Goal: Task Accomplishment & Management: Use online tool/utility

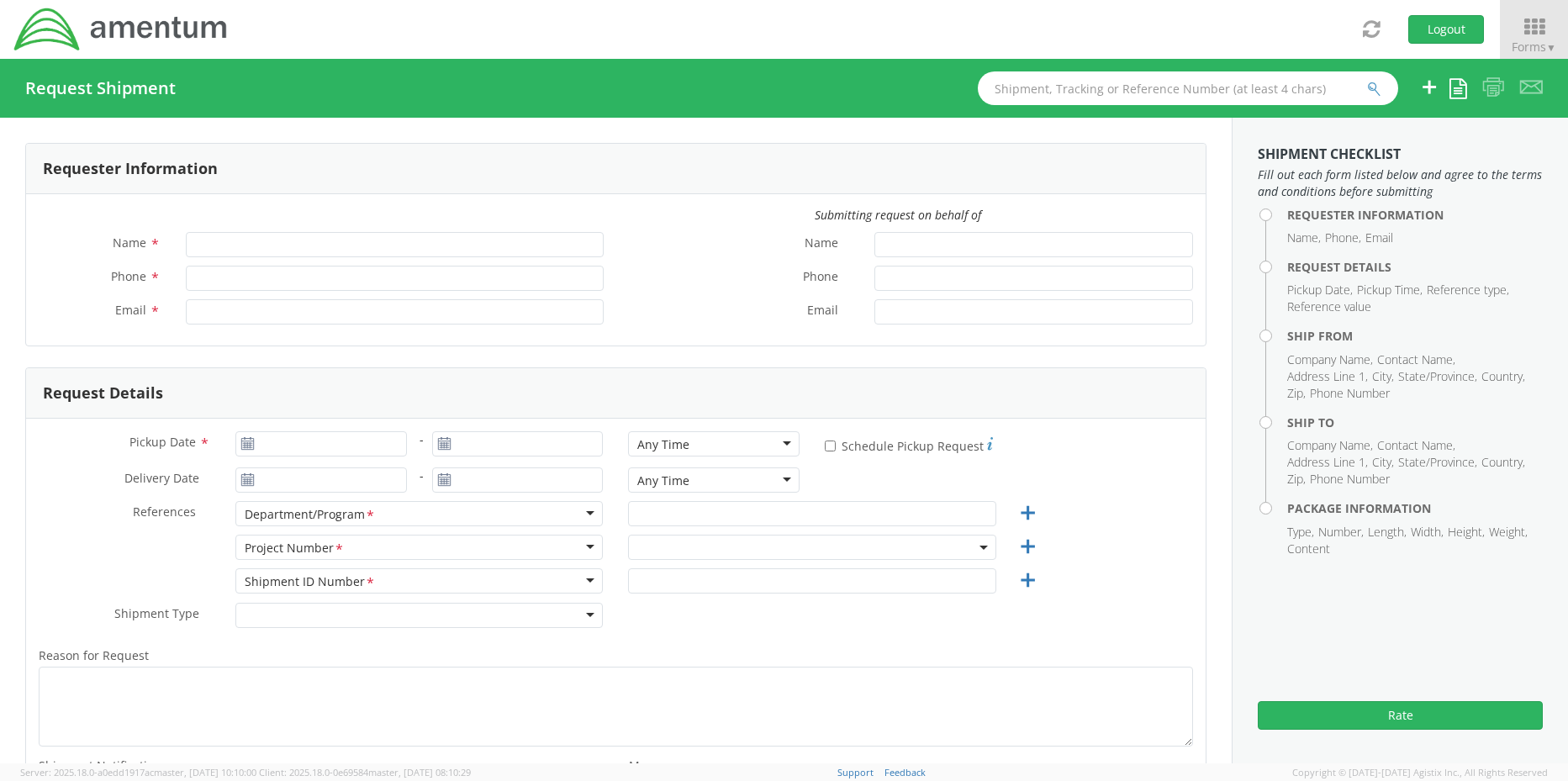
type input "[PERSON_NAME]"
type input "+1-817-647-5013"
type input "[PERSON_NAME][EMAIL_ADDRESS][PERSON_NAME][DOMAIN_NAME]"
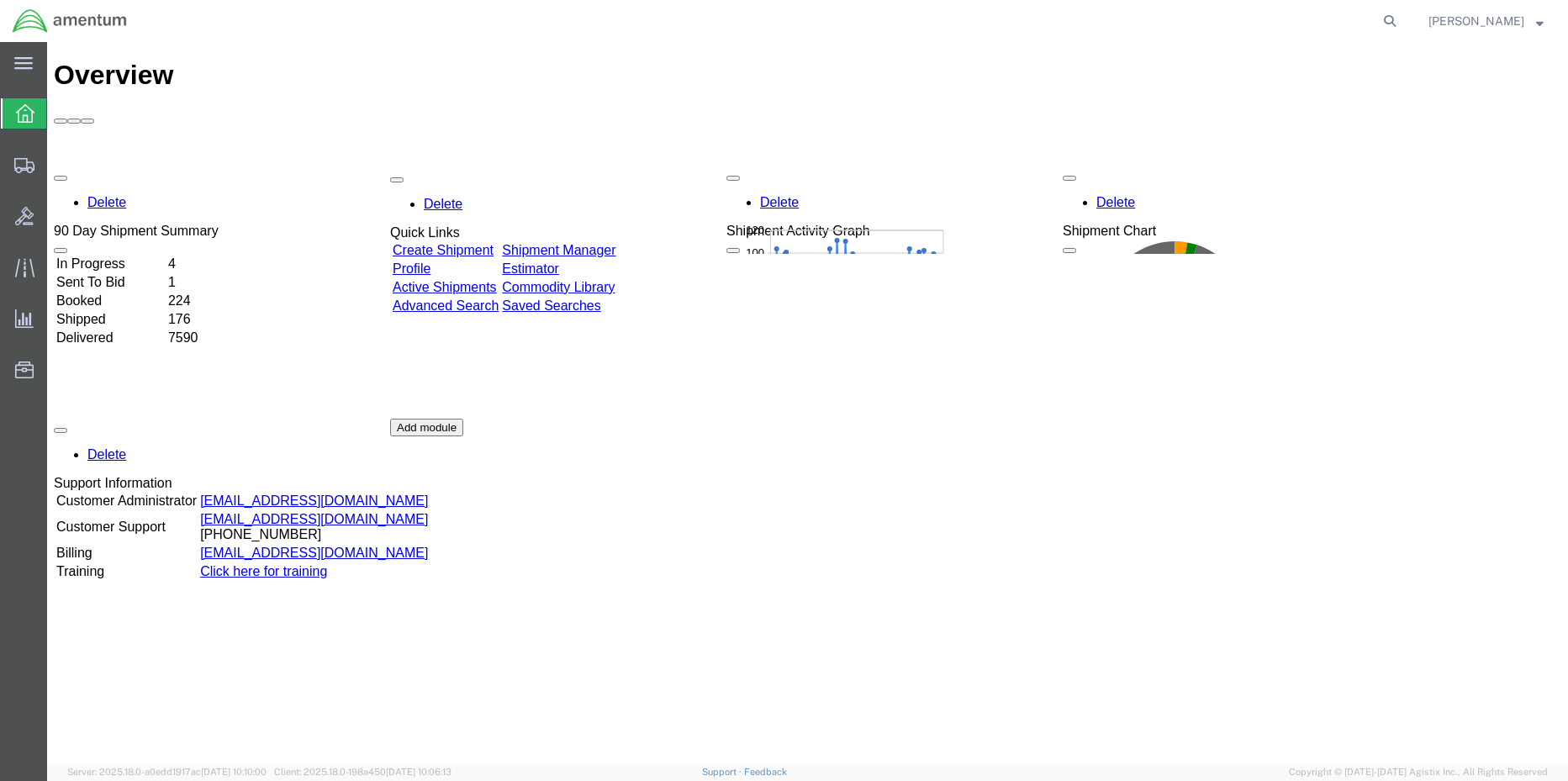
click at [637, 167] on div "Delete 90 Day Shipment Summary In Progress 4 Sent To Bid 1 Booked 224 Shipped 1…" at bounding box center [807, 419] width 1508 height 505
click at [631, 167] on div "Delete 90 Day Shipment Summary In Progress 4 Sent To Bid 1 Booked 224 Shipped 1…" at bounding box center [807, 419] width 1508 height 505
click at [615, 241] on link "Shipment Manager" at bounding box center [558, 248] width 113 height 15
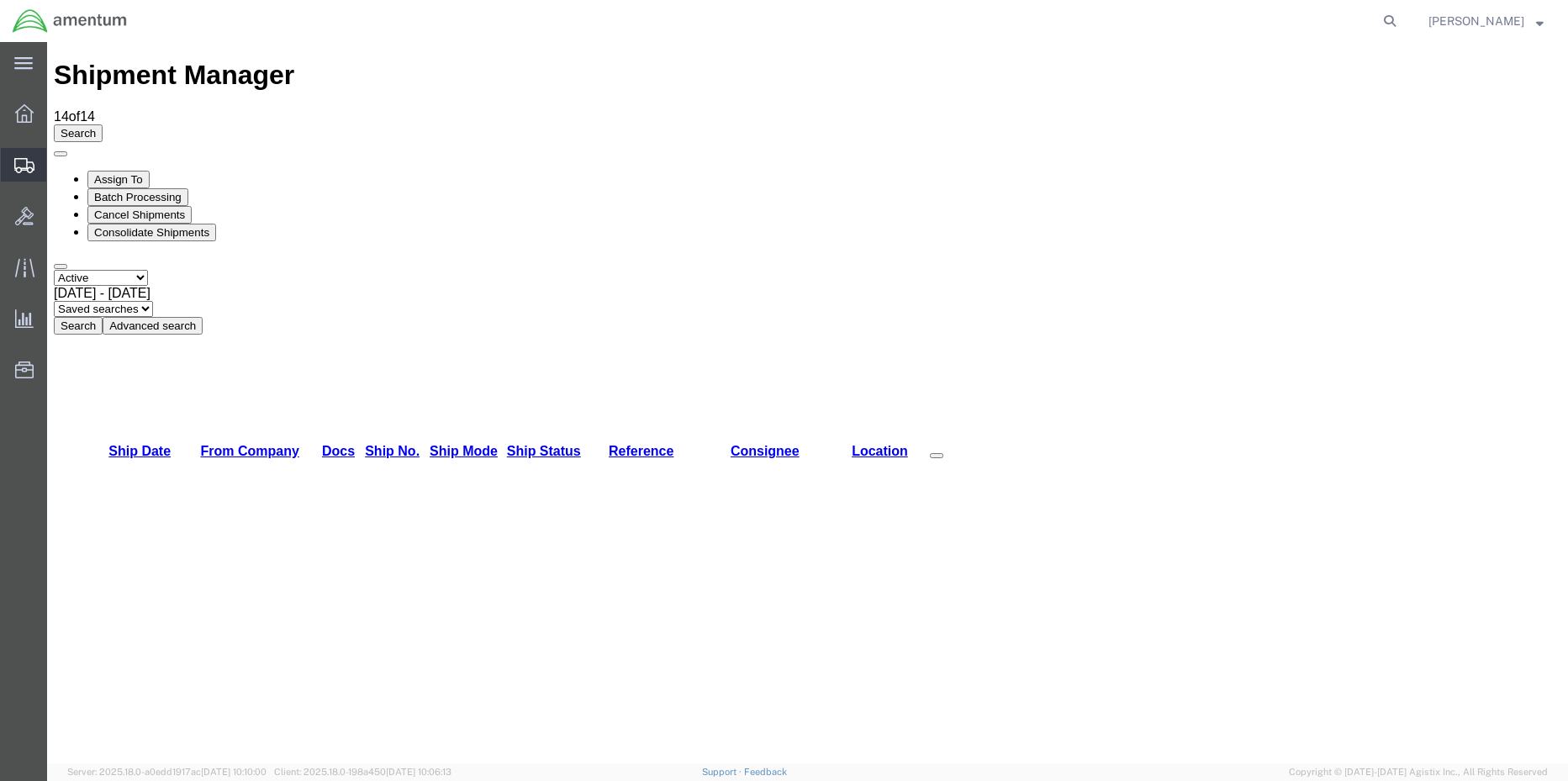
click at [0, 0] on span "Shipment Manager" at bounding box center [0, 0] width 0 height 0
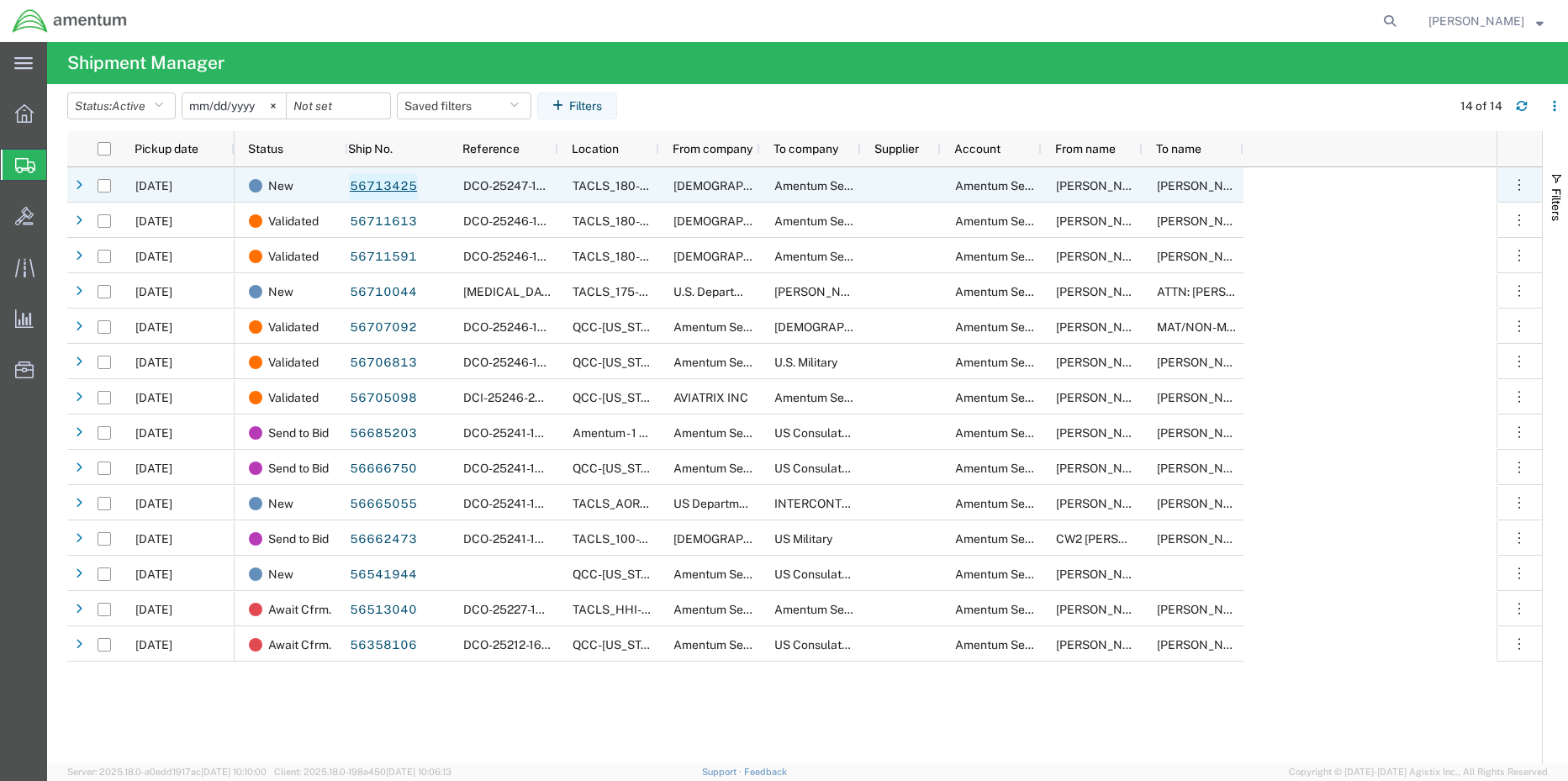
click at [371, 189] on link "56713425" at bounding box center [384, 186] width 69 height 27
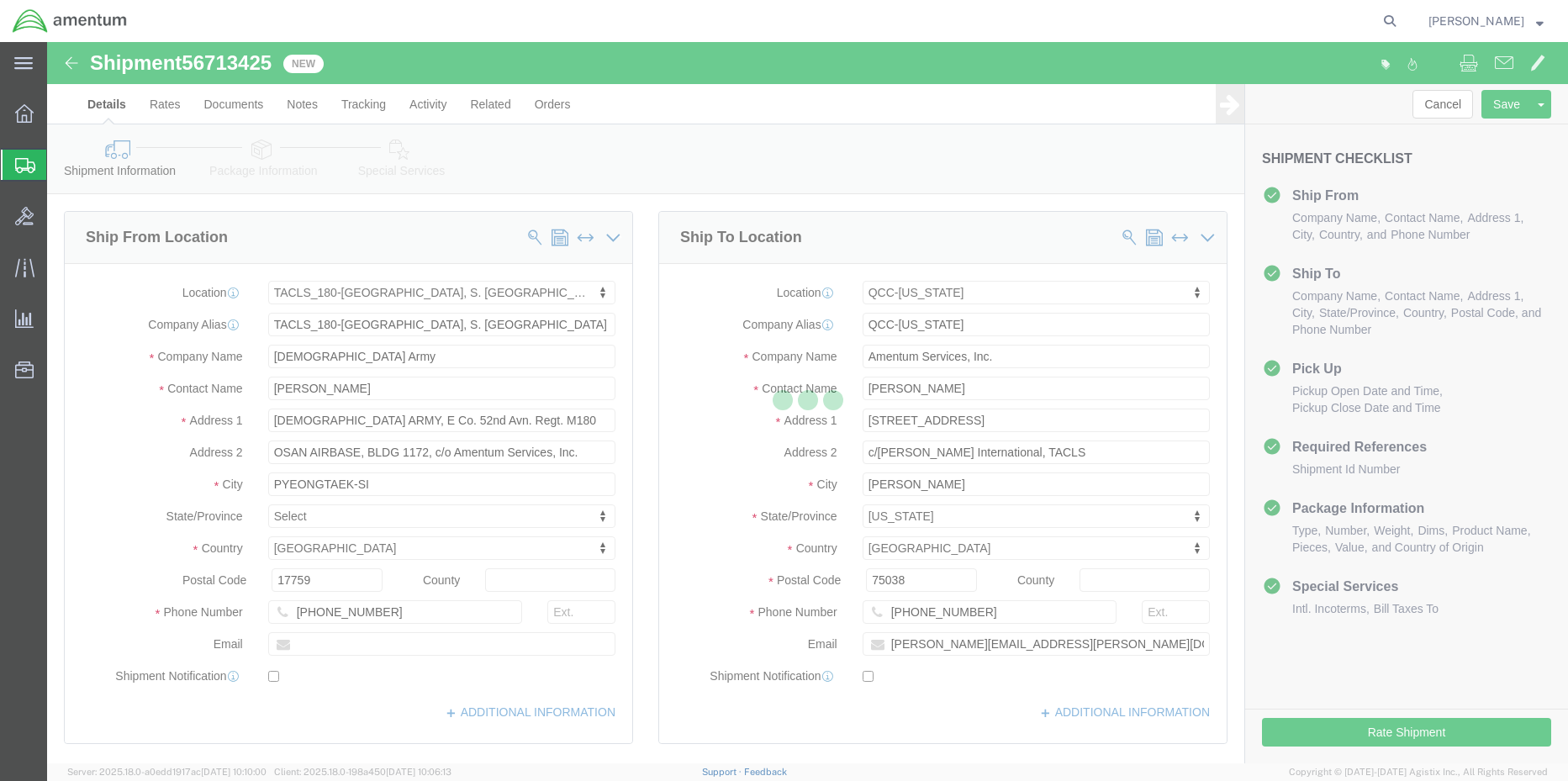
select select "42679"
select select "42668"
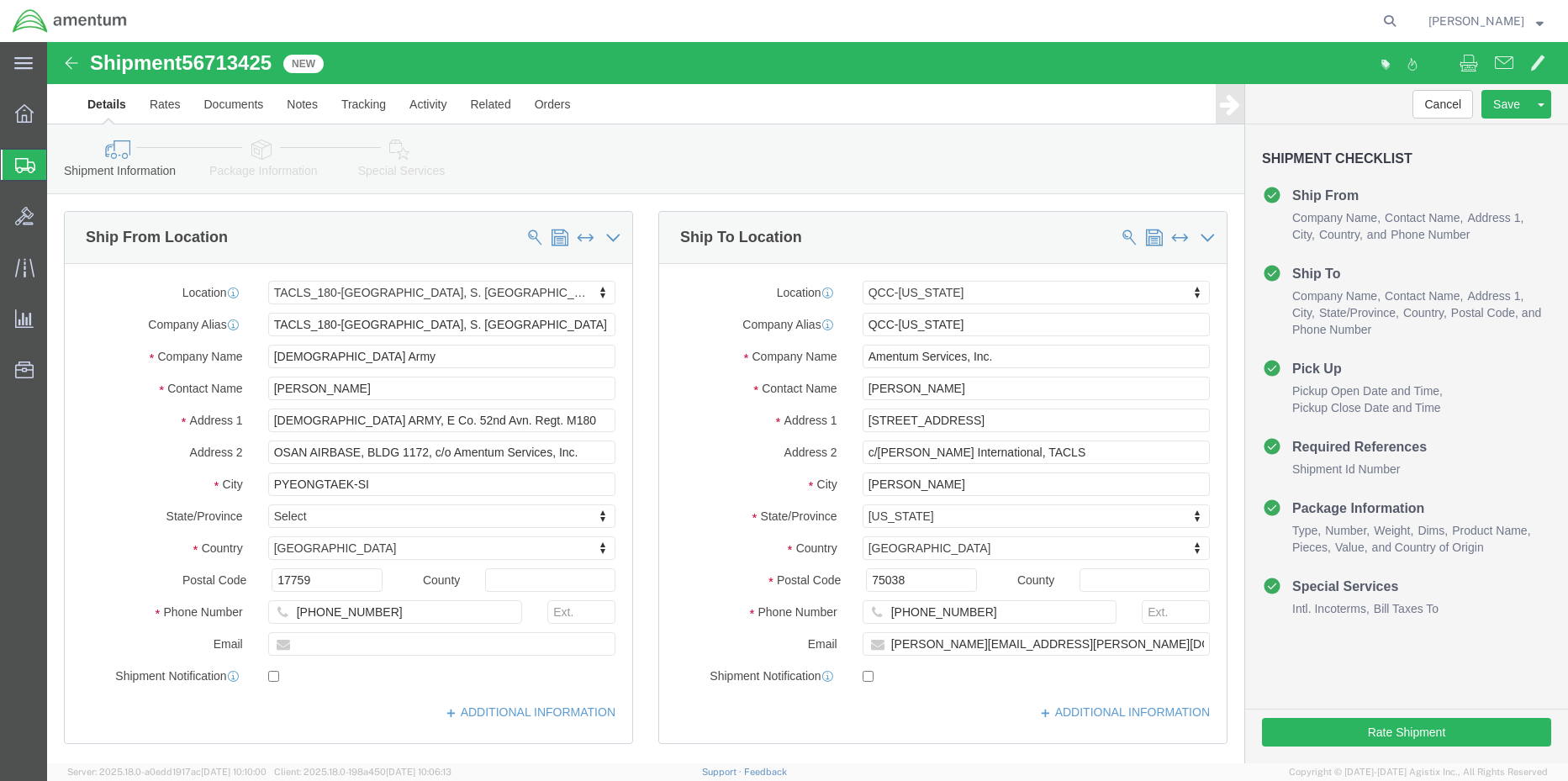
click link "Package Information"
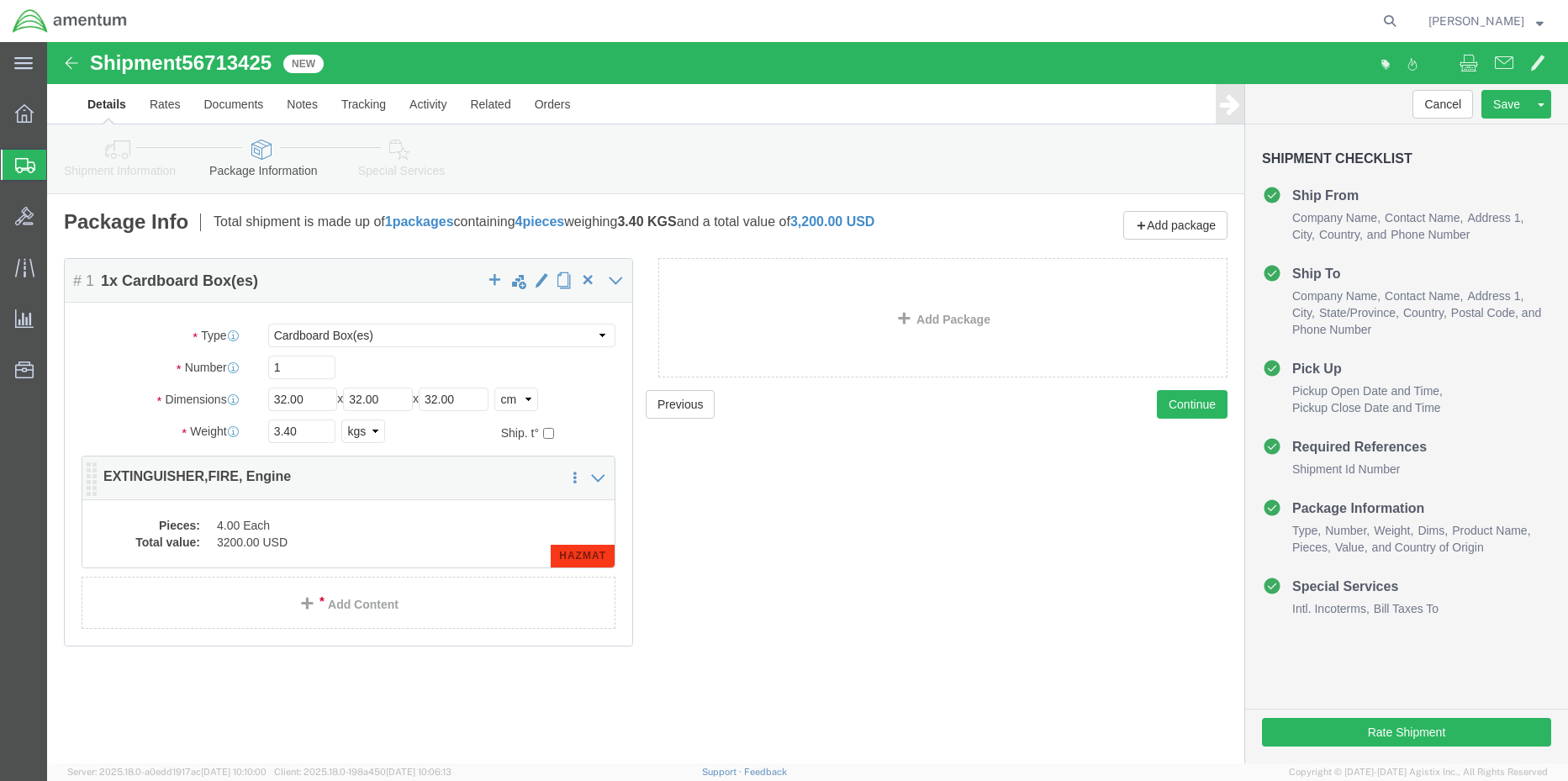
click dd "3200.00 USD"
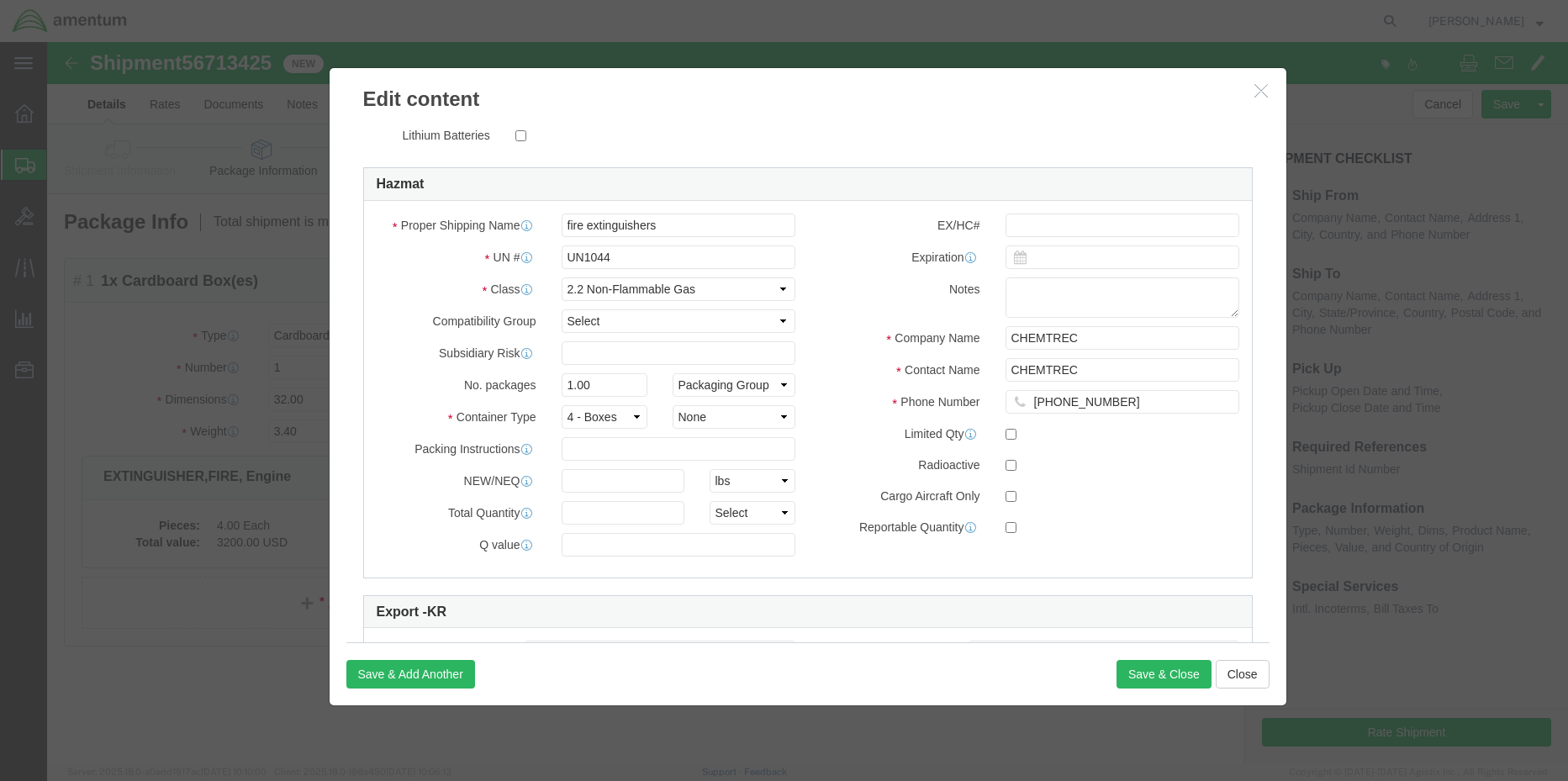
scroll to position [421, 0]
click button "Close"
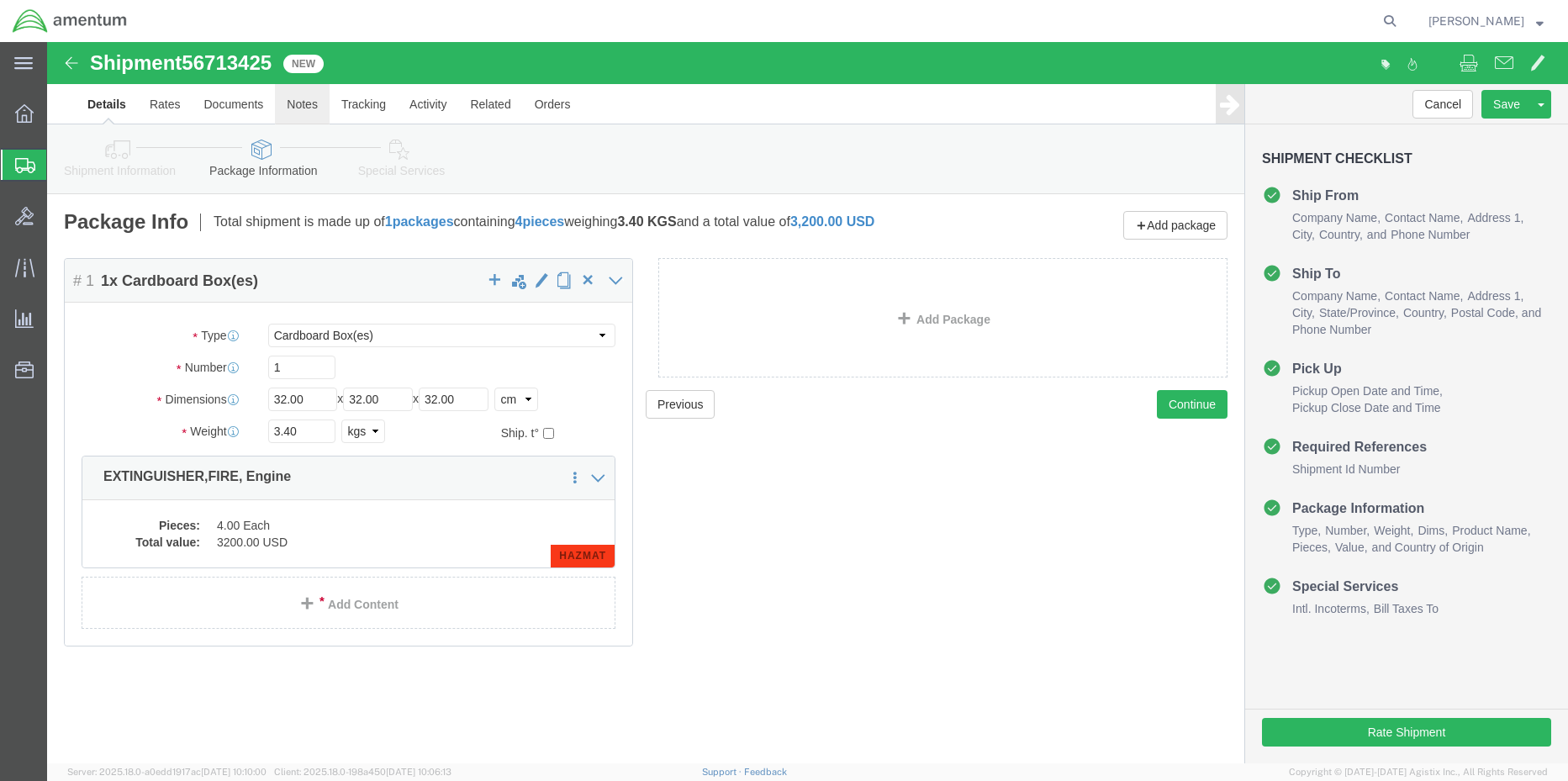
click link "Notes"
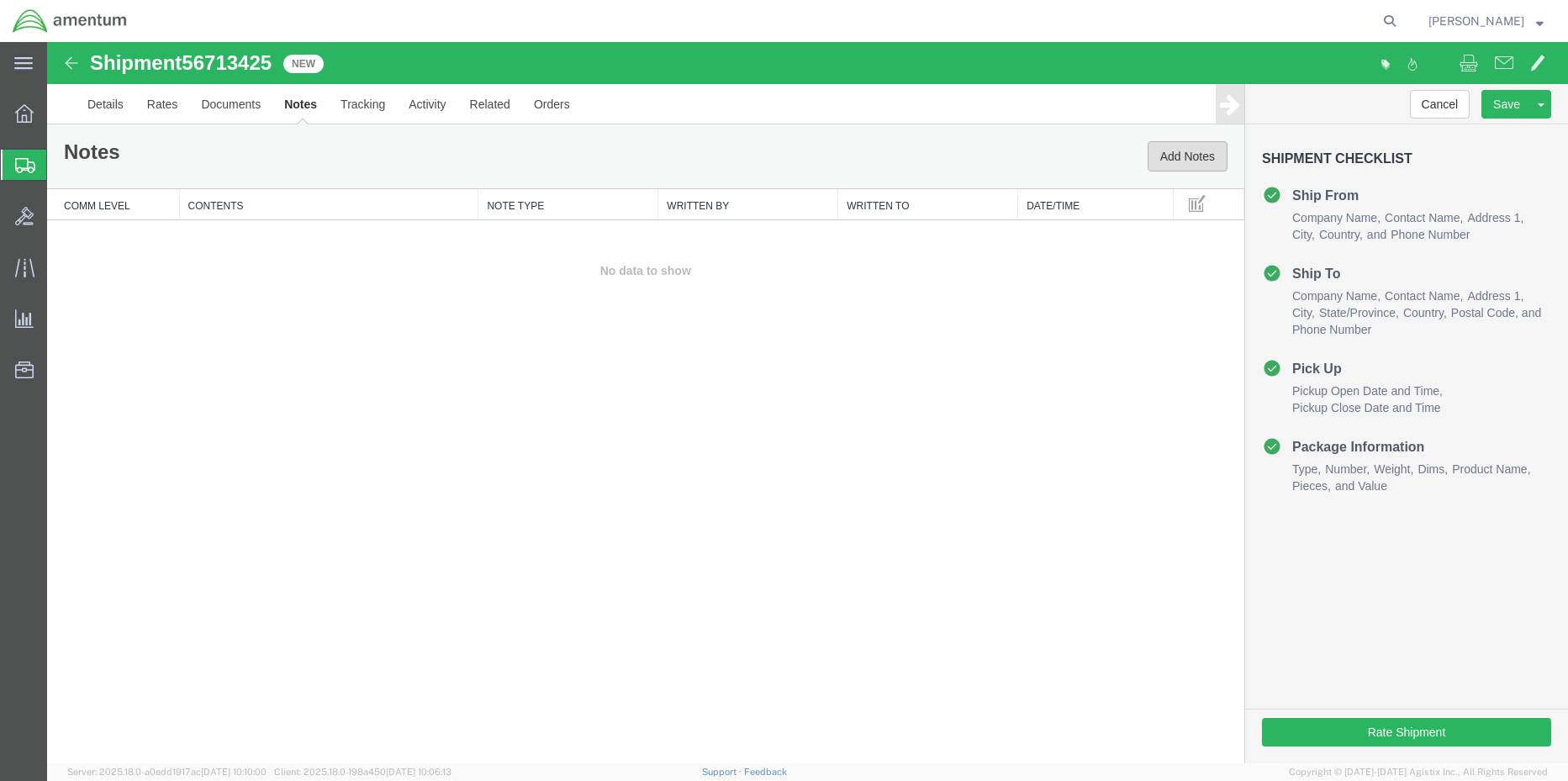
click at [1182, 154] on button "Add Notes" at bounding box center [1187, 156] width 79 height 30
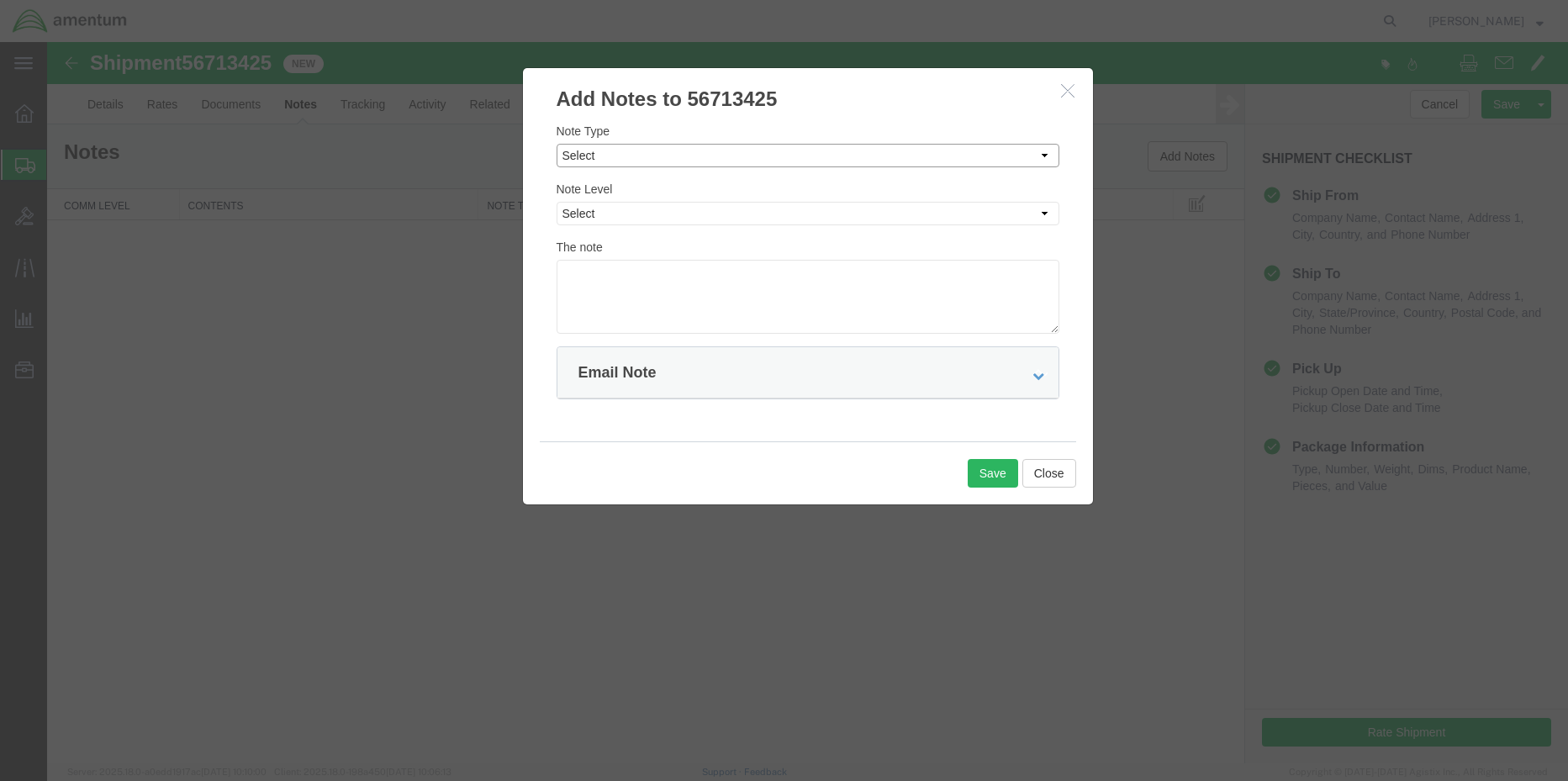
click at [645, 152] on select "Select Approval Bid Notes Carrier Change Notes Claim Notes Content Hazmat Notes…" at bounding box center [808, 155] width 503 height 23
select select "PICK_UP_NOTES"
click at [556, 143] on select "Select Approval Bid Notes Carrier Change Notes Claim Notes Content Hazmat Notes…" at bounding box center [808, 155] width 503 height 23
click at [640, 220] on select "Select Private to Account Private to Vendor Public" at bounding box center [808, 213] width 503 height 23
select select "PUBLIC"
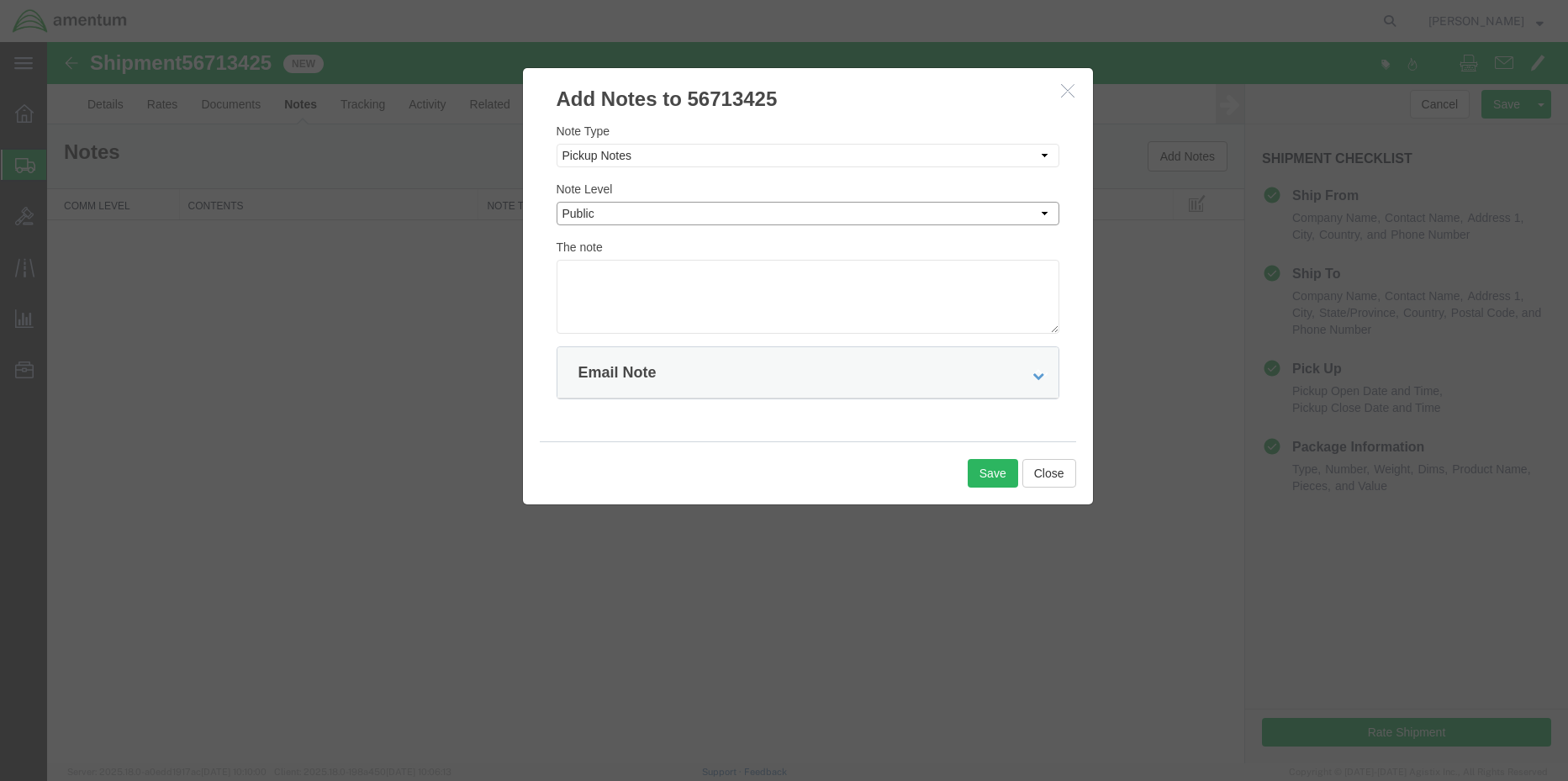
click at [556, 202] on select "Select Private to Account Private to Vendor Public" at bounding box center [808, 213] width 503 height 23
click at [636, 277] on textarea at bounding box center [808, 297] width 503 height 74
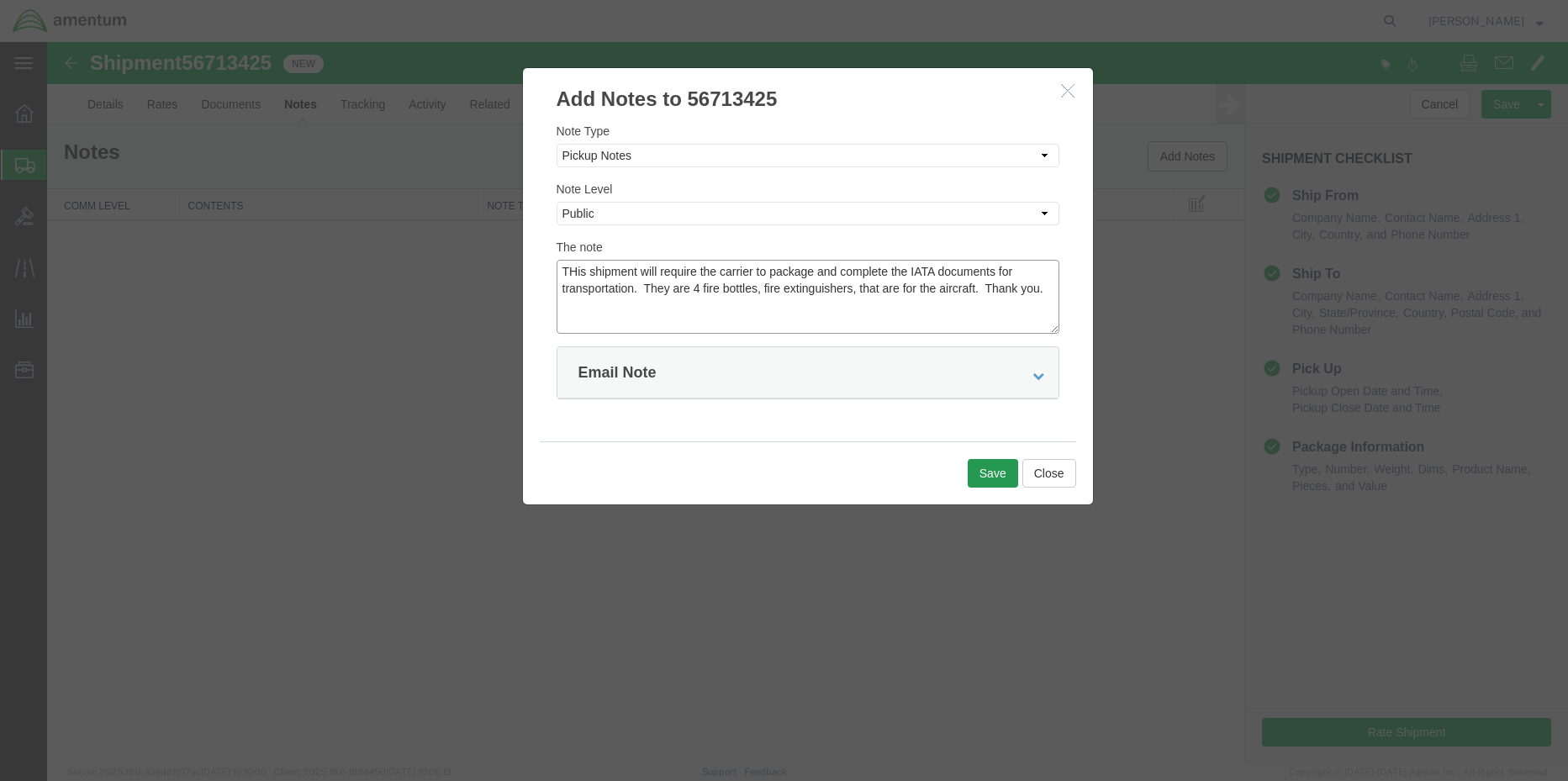
type textarea "THis shipment will require the carrier to package and complete the IATA documen…"
click at [987, 472] on button "Save" at bounding box center [993, 473] width 50 height 29
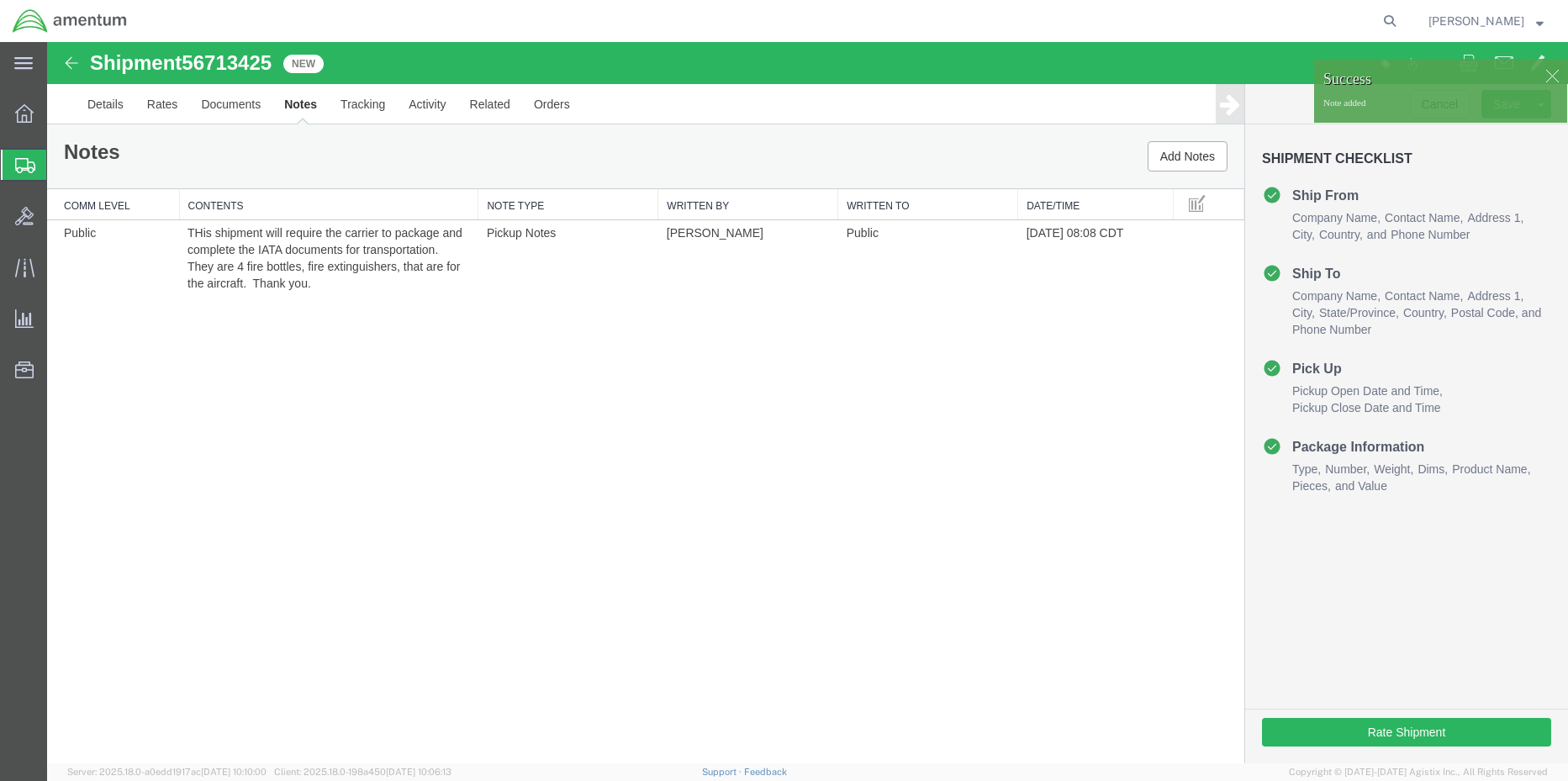
click at [241, 69] on span "56713425" at bounding box center [226, 62] width 90 height 22
click at [242, 69] on span "56713425" at bounding box center [226, 62] width 90 height 22
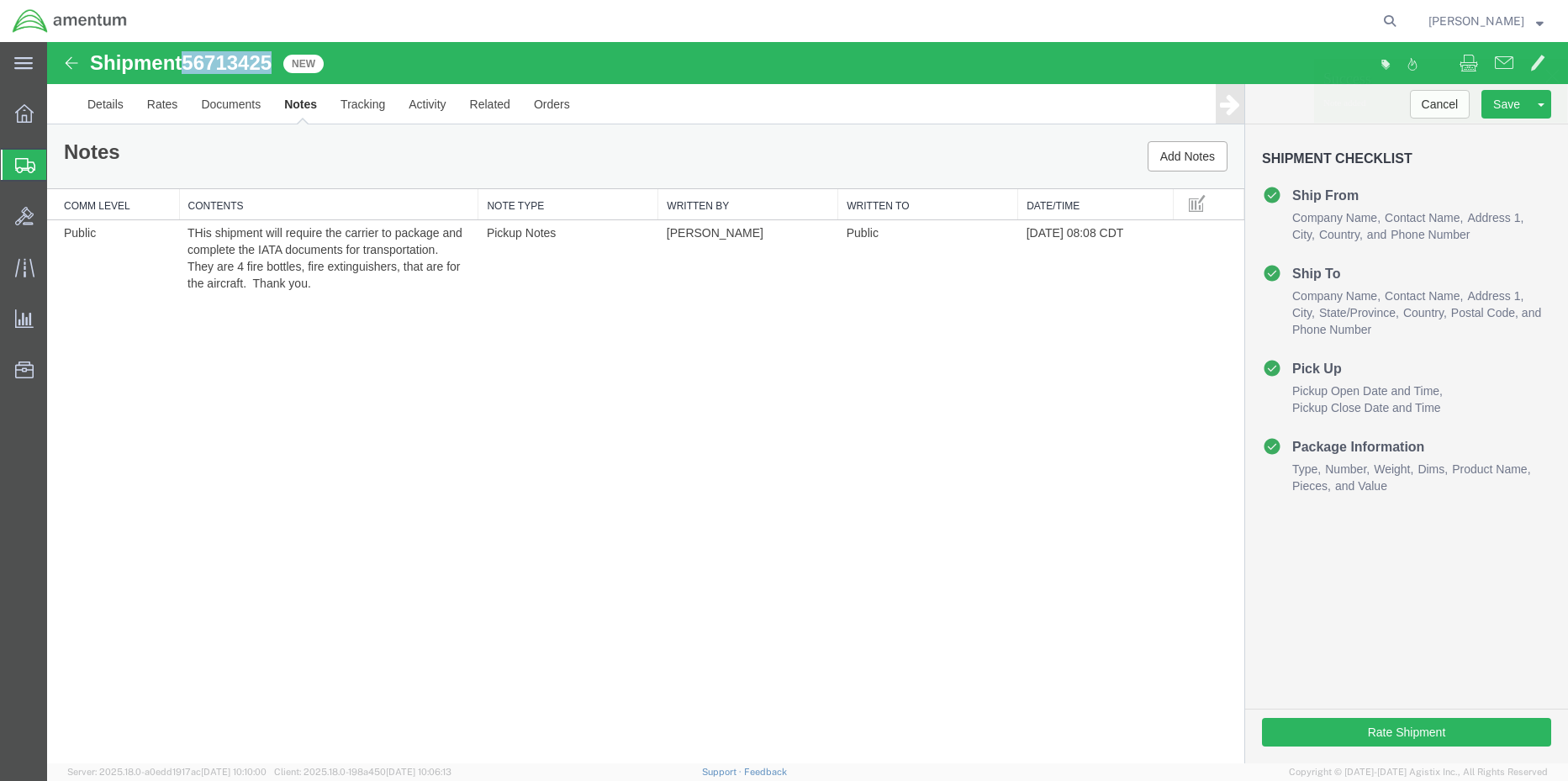
copy span "56713425"
click at [24, 118] on icon at bounding box center [24, 113] width 18 height 18
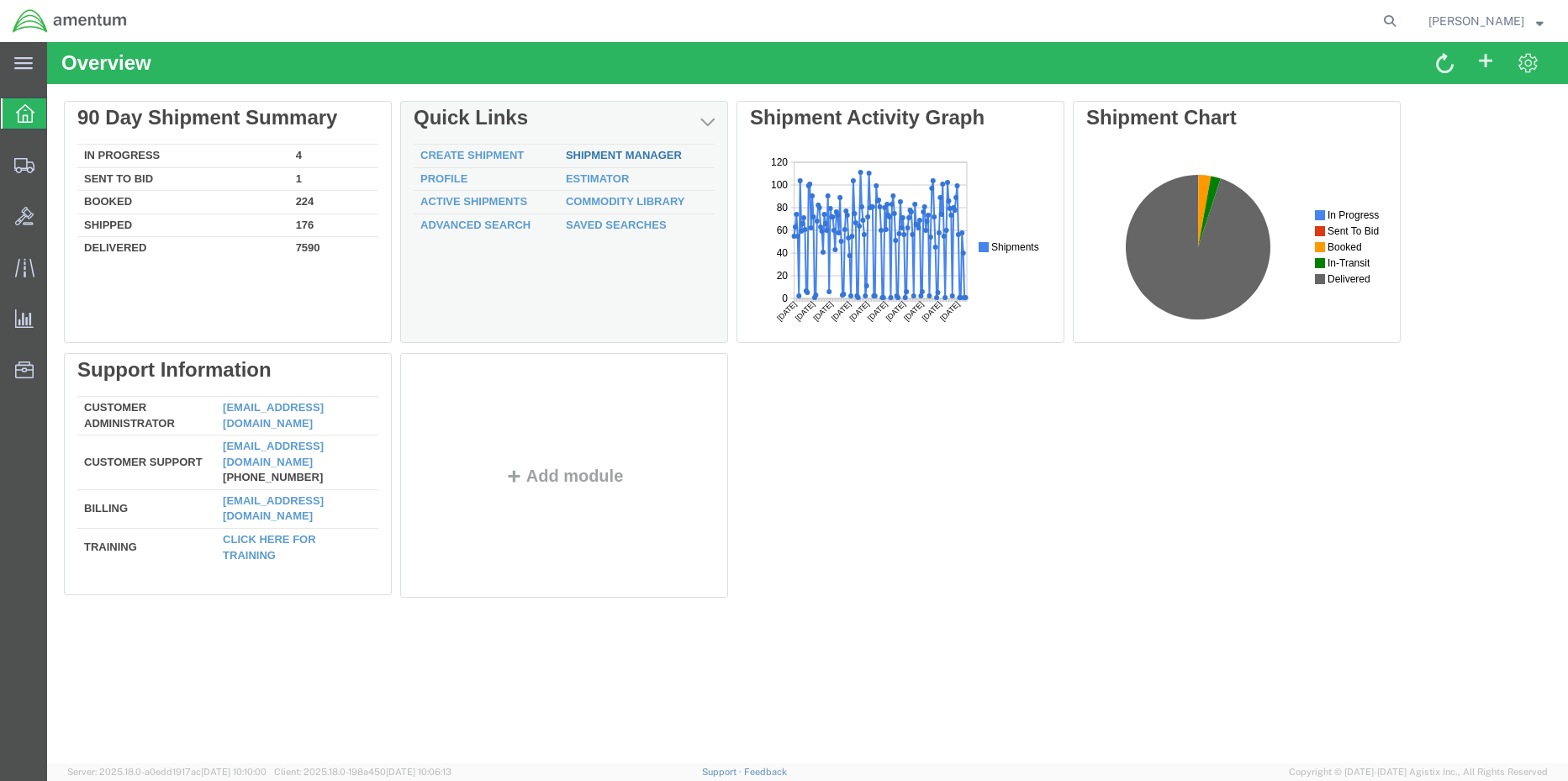
click at [607, 156] on link "Shipment Manager" at bounding box center [624, 155] width 116 height 13
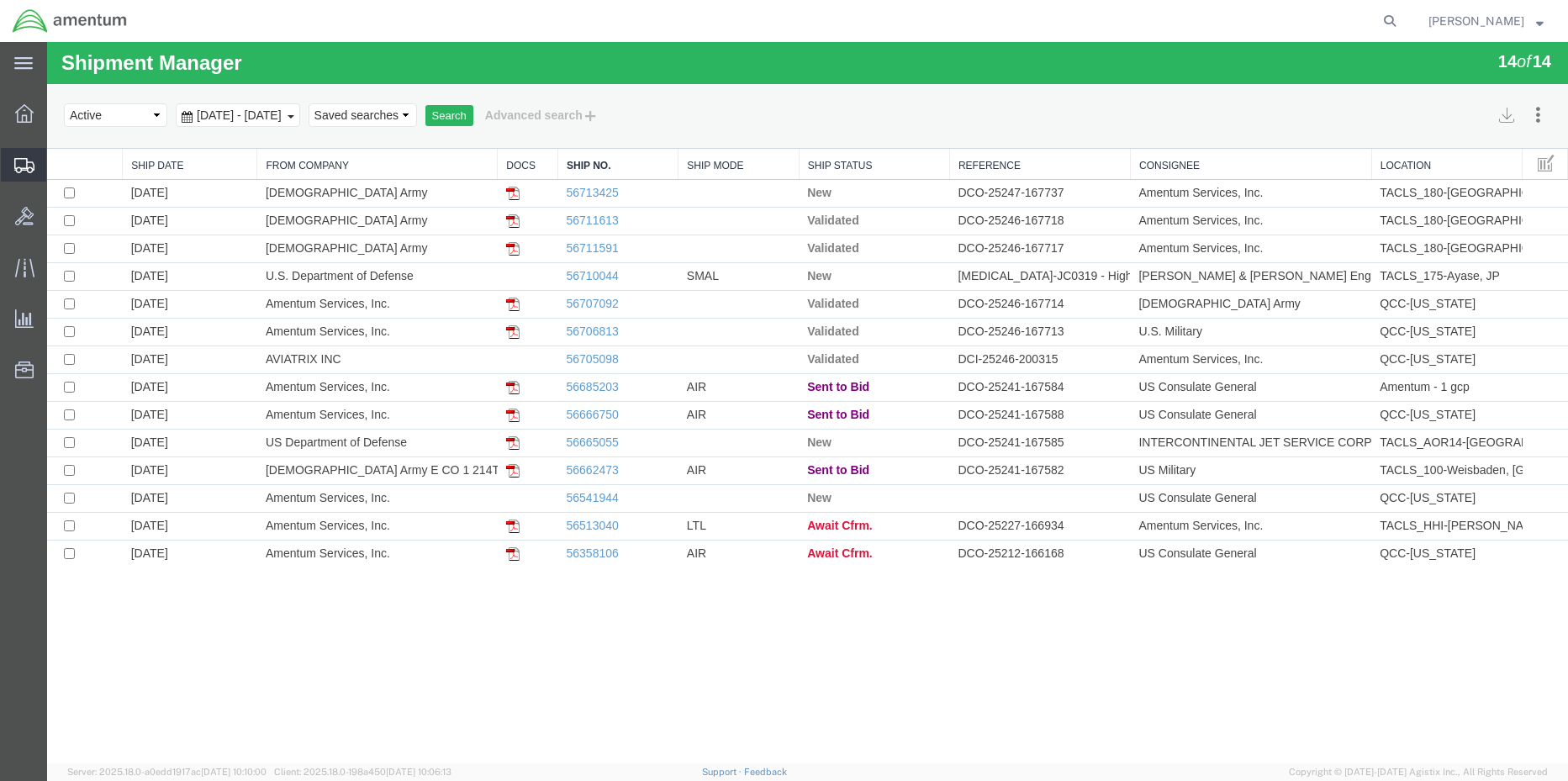
click at [0, 0] on span "Shipment Manager" at bounding box center [0, 0] width 0 height 0
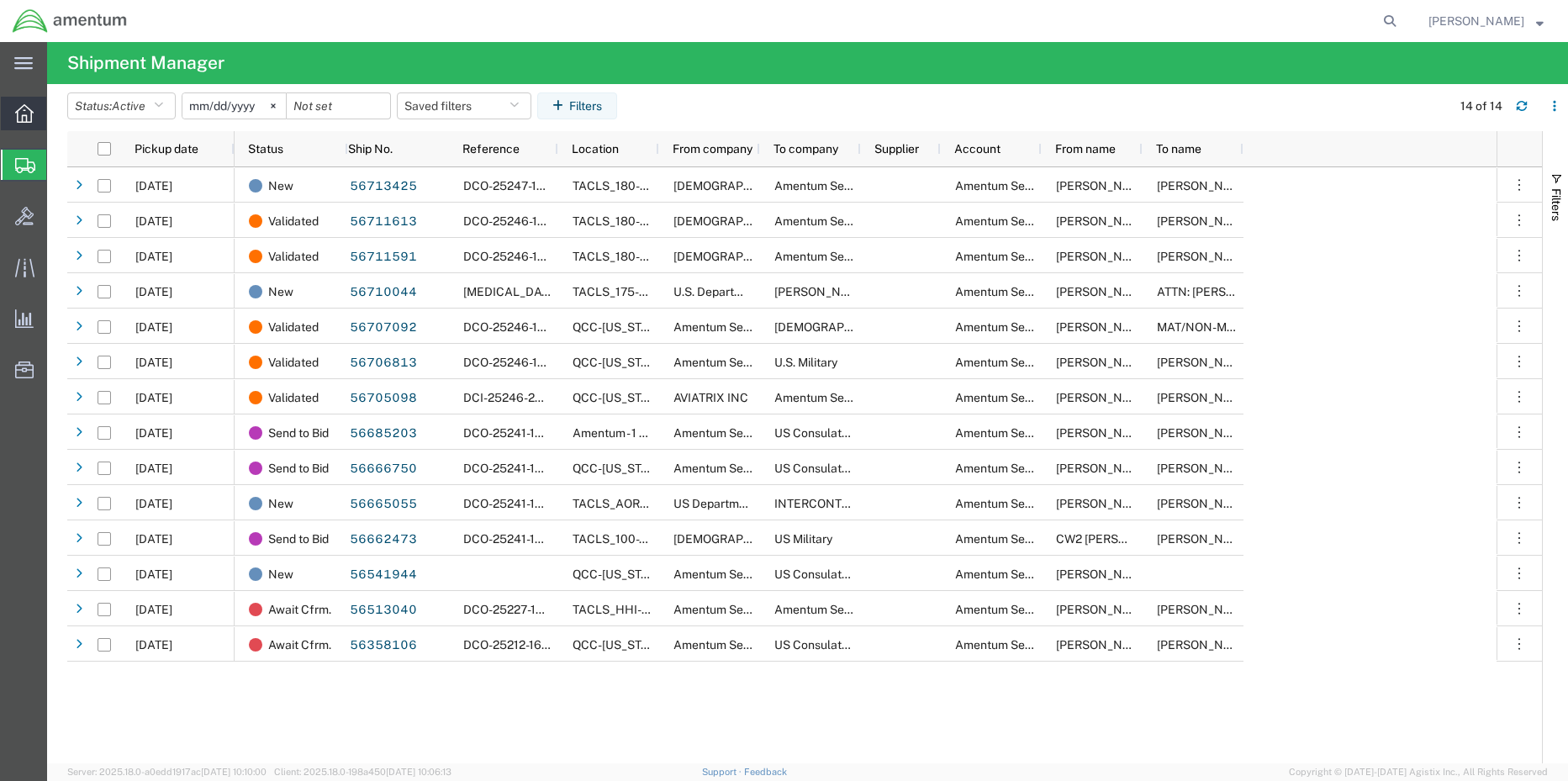
click at [16, 110] on icon at bounding box center [24, 113] width 18 height 18
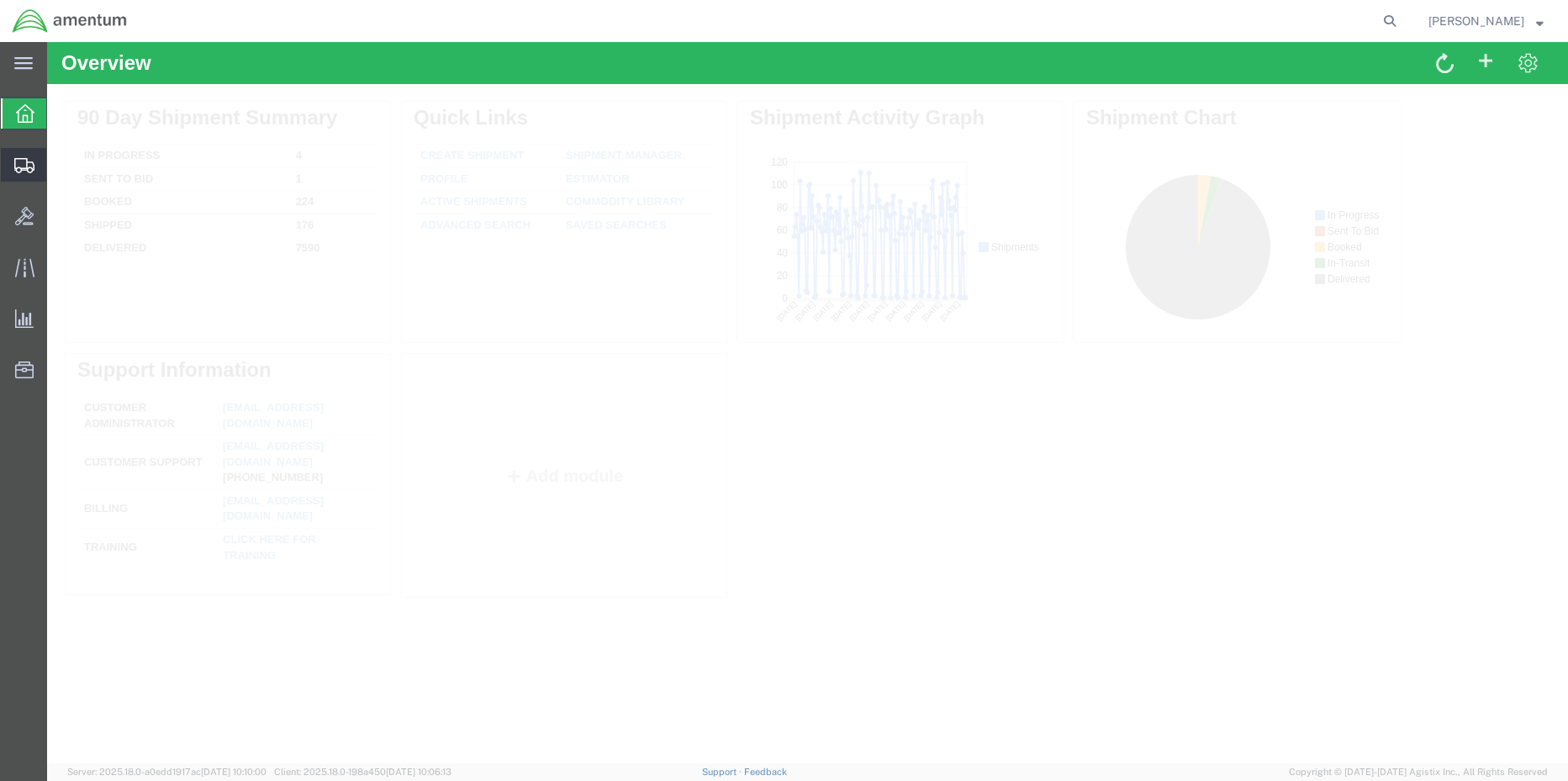
click at [0, 0] on span "Shipment Manager" at bounding box center [0, 0] width 0 height 0
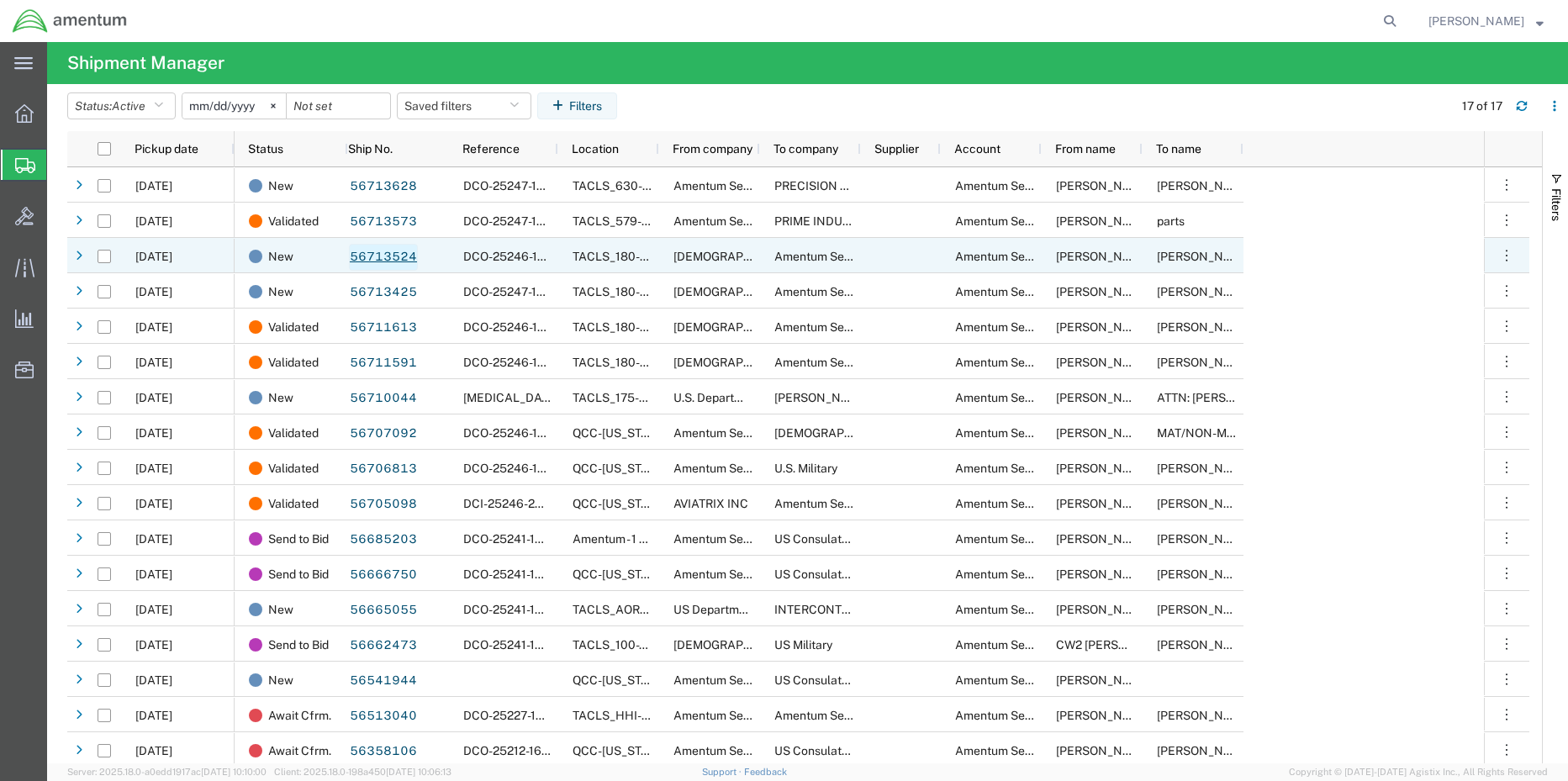
click at [389, 248] on link "56713524" at bounding box center [384, 257] width 69 height 27
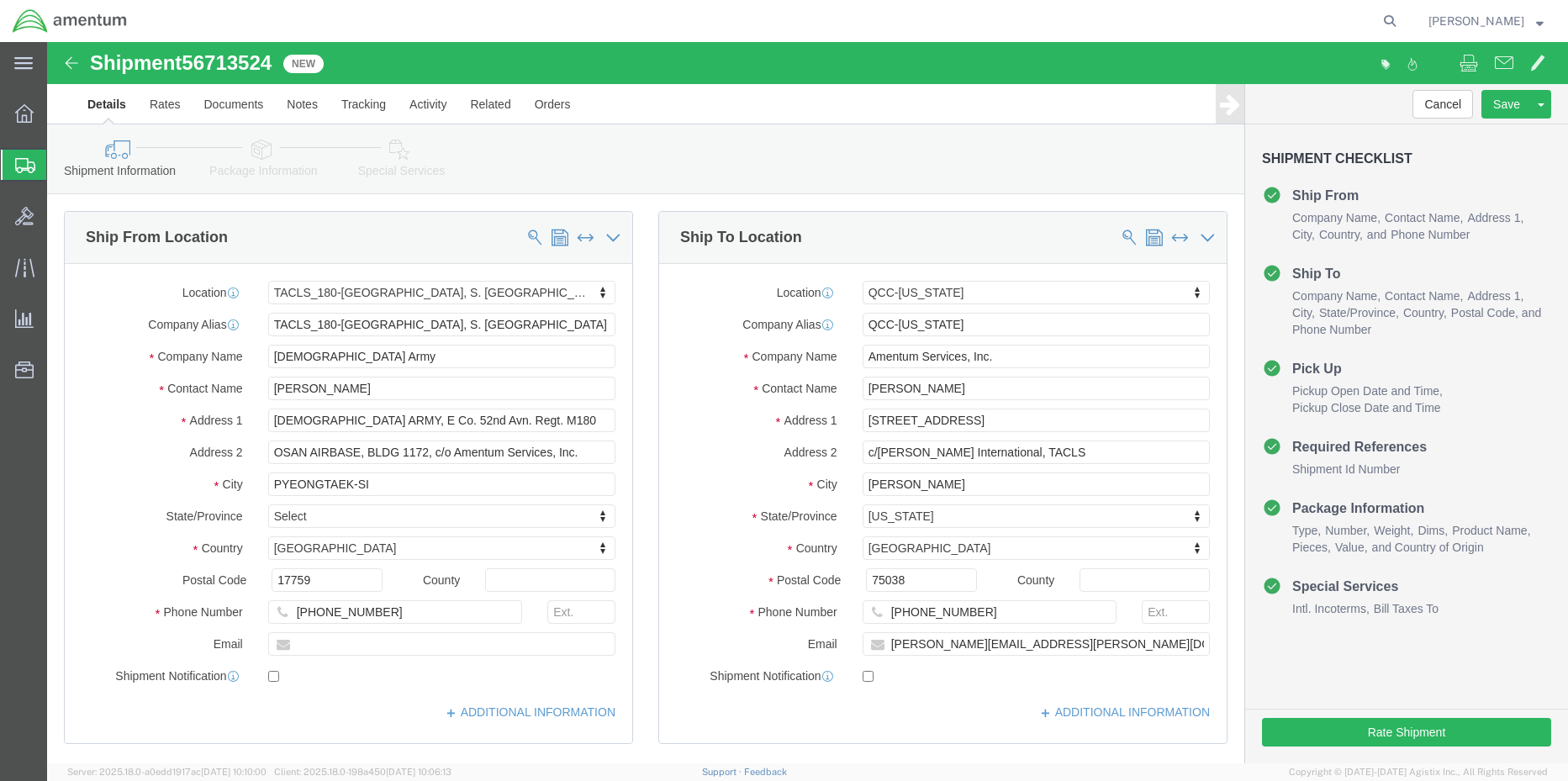
select select "42679"
select select "42668"
click button "Rate Shipment"
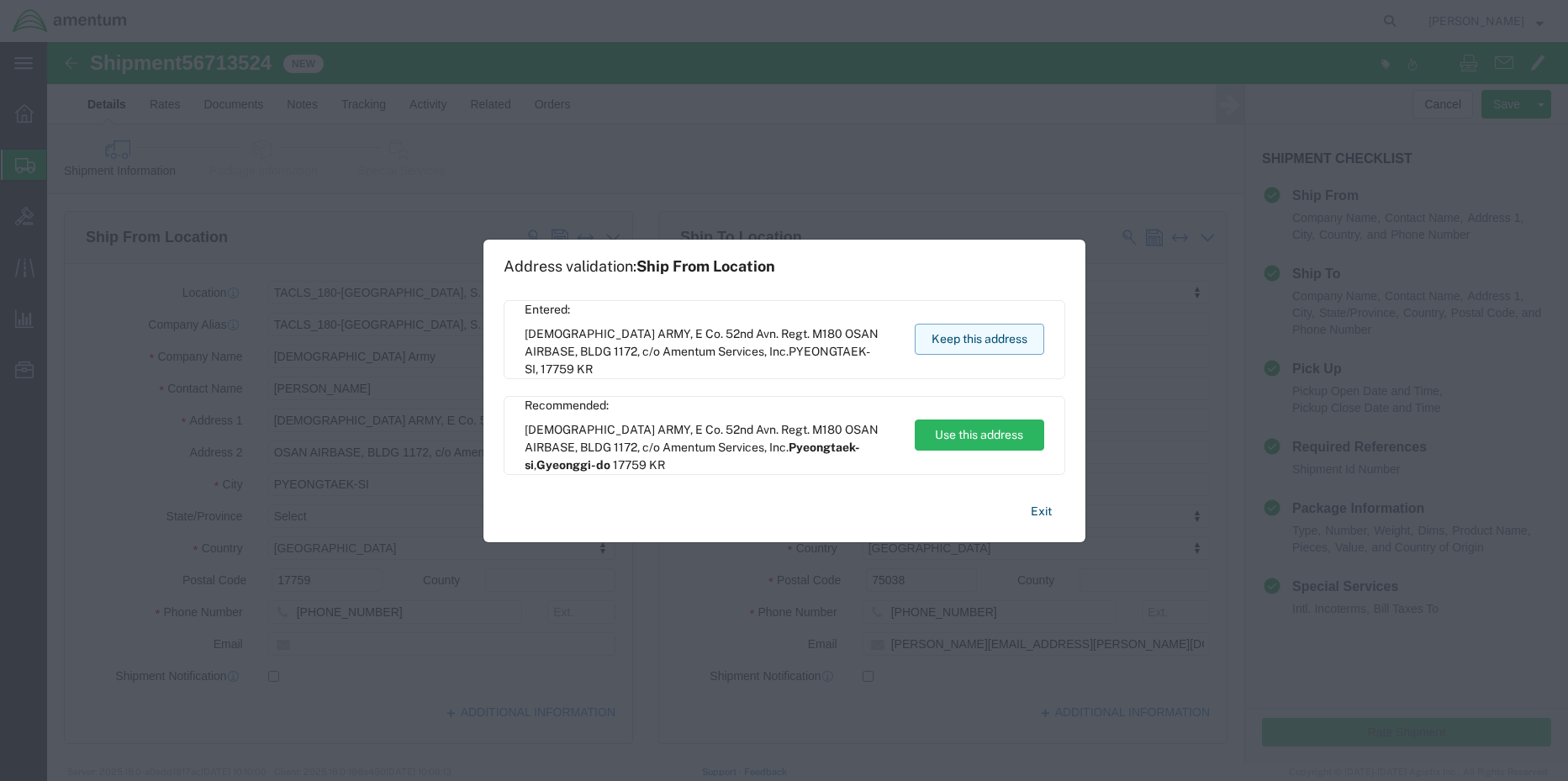
click at [971, 337] on button "Keep this address" at bounding box center [980, 340] width 130 height 31
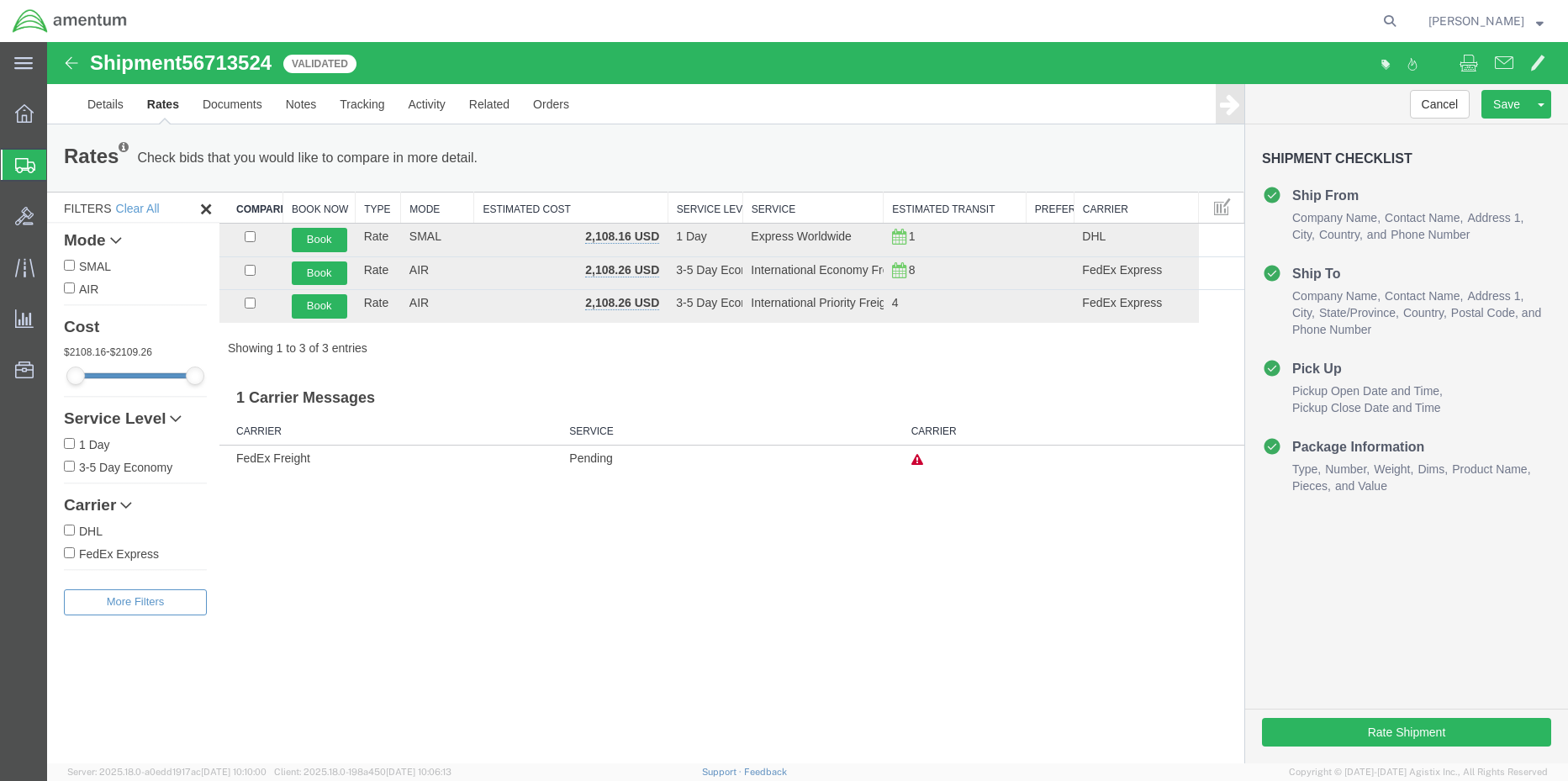
click at [0, 0] on span "Shipment Manager" at bounding box center [0, 0] width 0 height 0
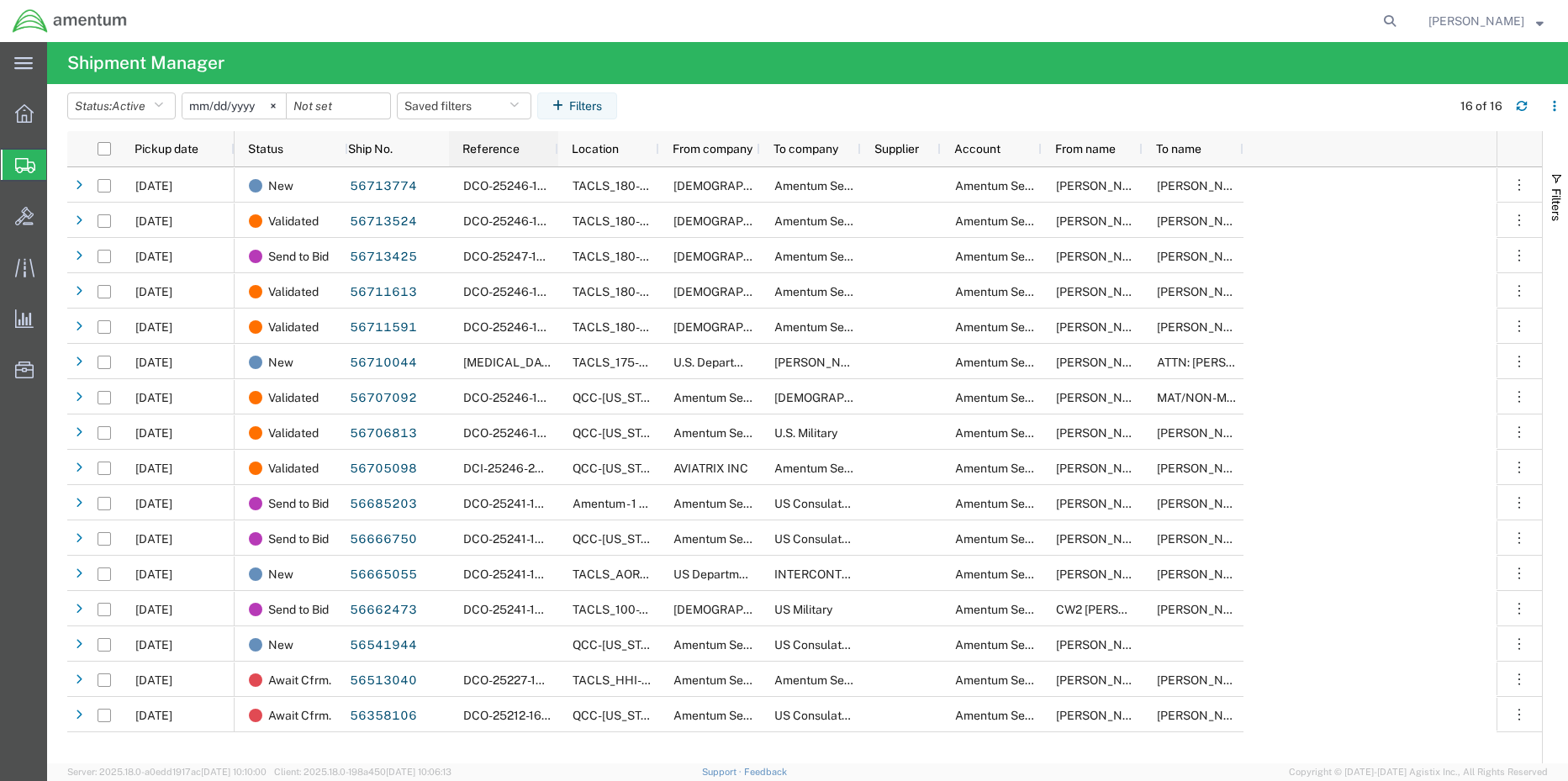
click at [554, 146] on div "Reference" at bounding box center [504, 149] width 110 height 35
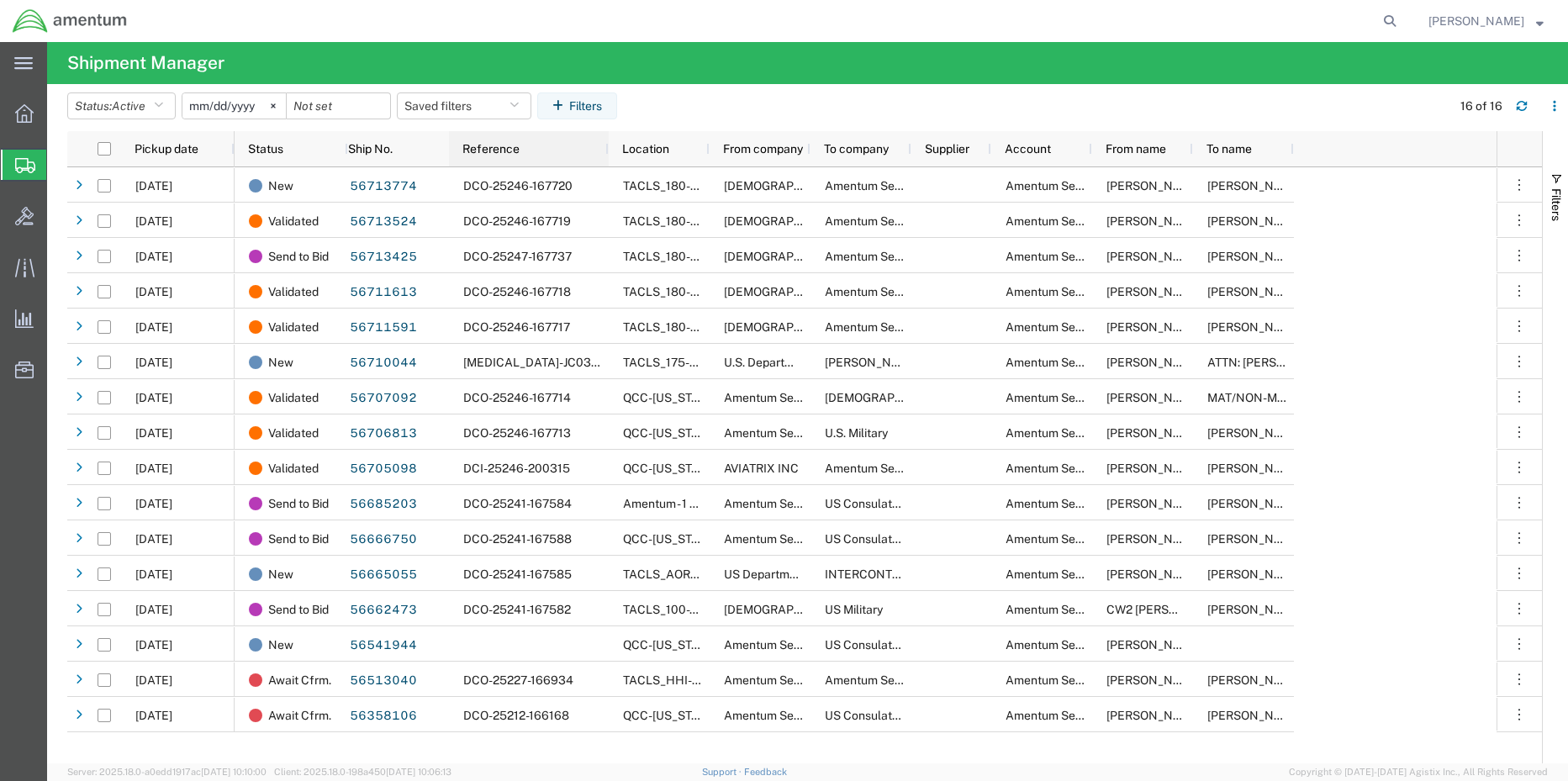
drag, startPoint x: 555, startPoint y: 145, endPoint x: 607, endPoint y: 146, distance: 52.0
click at [607, 146] on div at bounding box center [608, 149] width 7 height 35
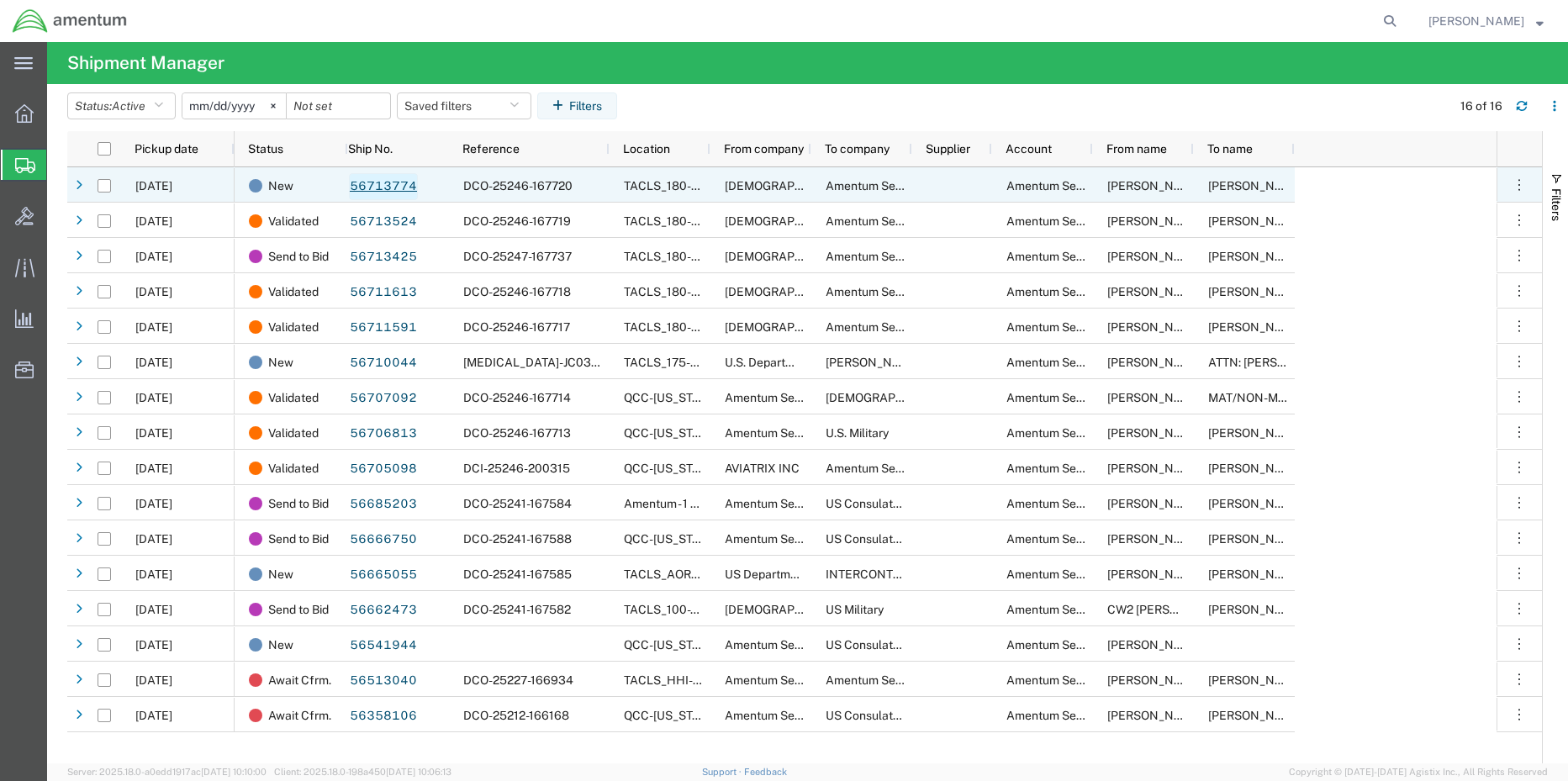
click at [359, 187] on link "56713774" at bounding box center [384, 186] width 69 height 27
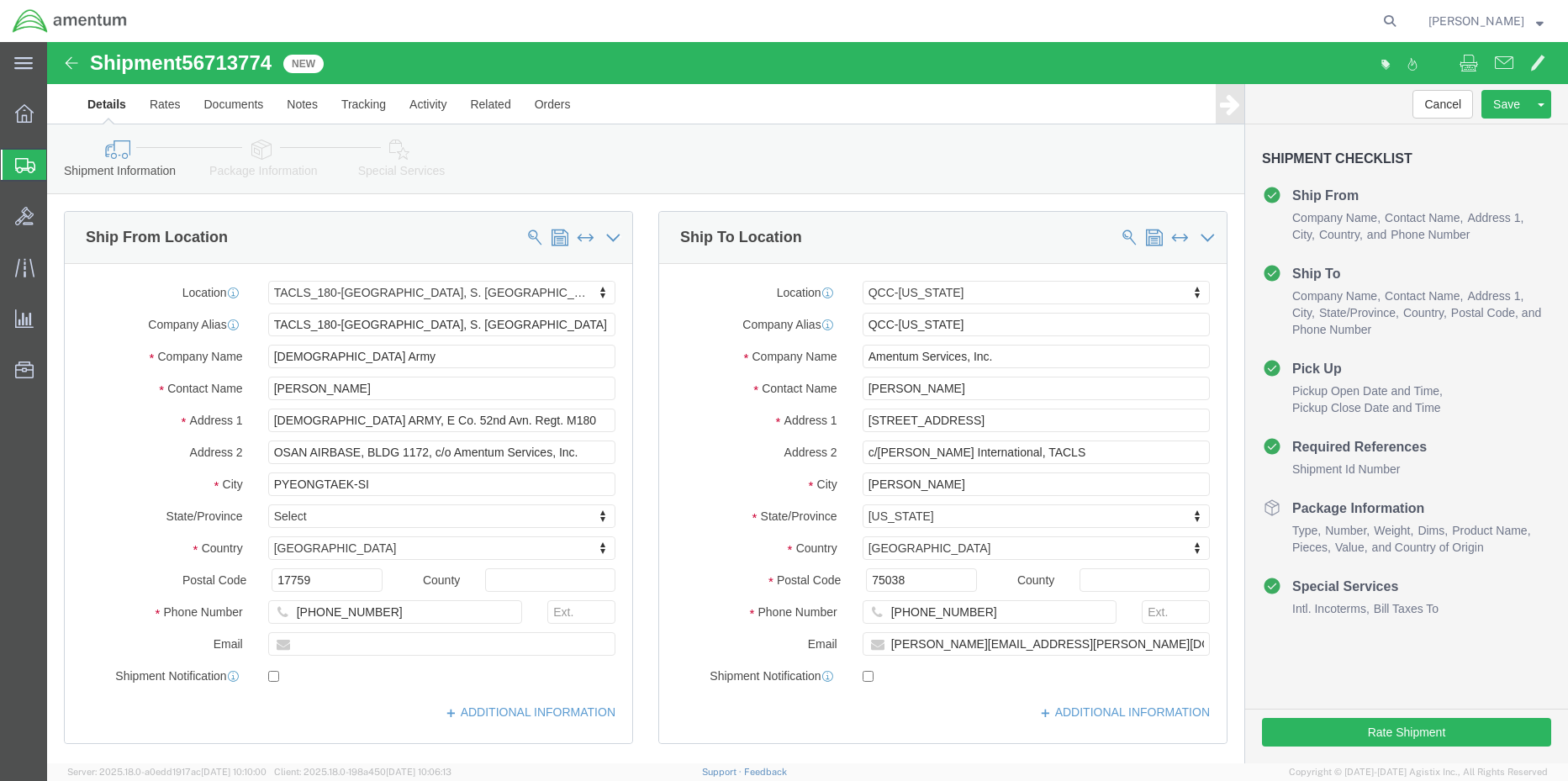
select select "42679"
select select "42668"
click button "Rate Shipment"
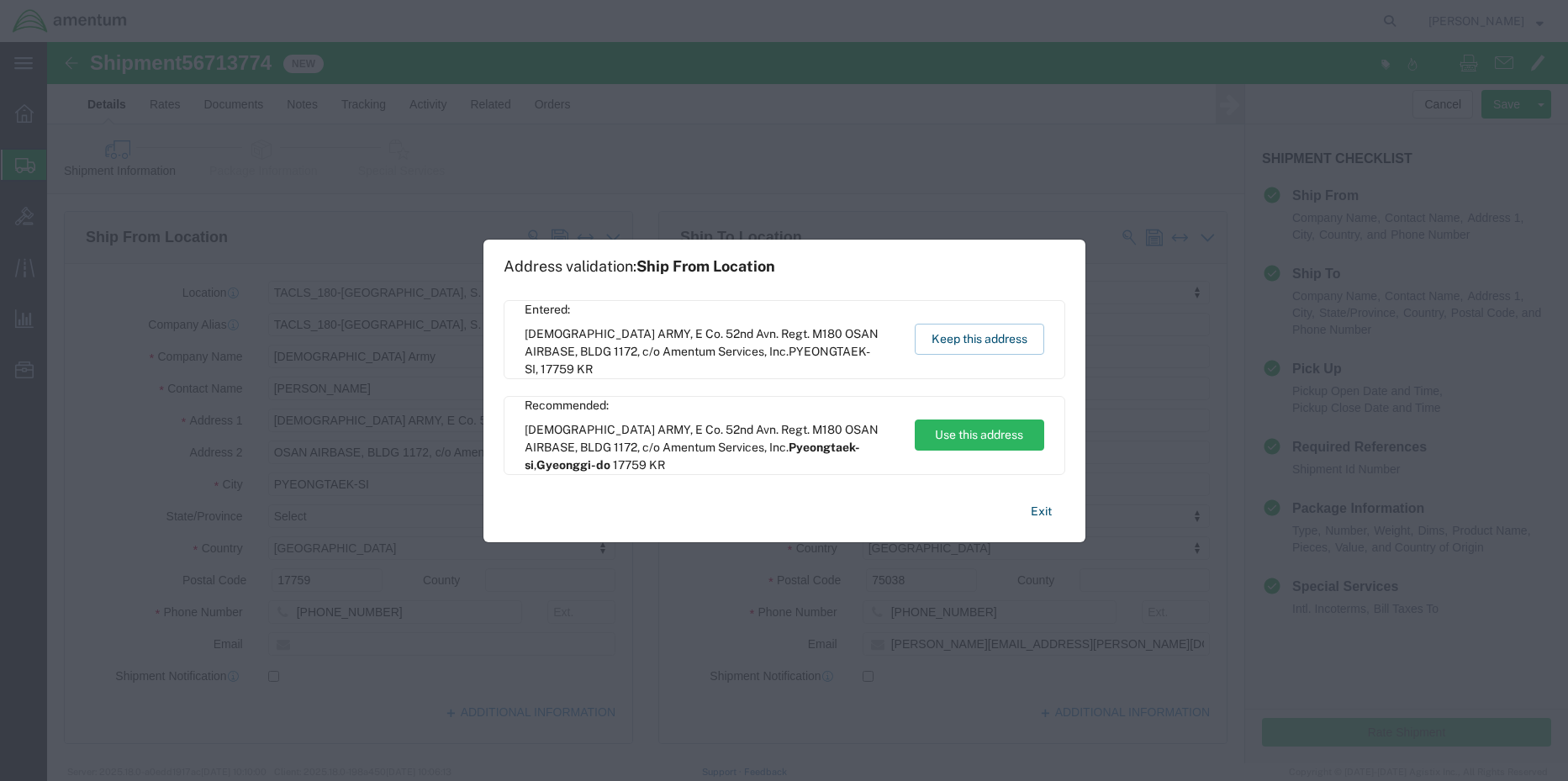
click at [976, 356] on div "Entered: [DEMOGRAPHIC_DATA] ARMY, E Co. 52nd Avn. Regt. M180 OSAN AIRBASE, BLDG…" at bounding box center [784, 339] width 562 height 79
click at [979, 344] on button "Keep this address" at bounding box center [980, 340] width 130 height 31
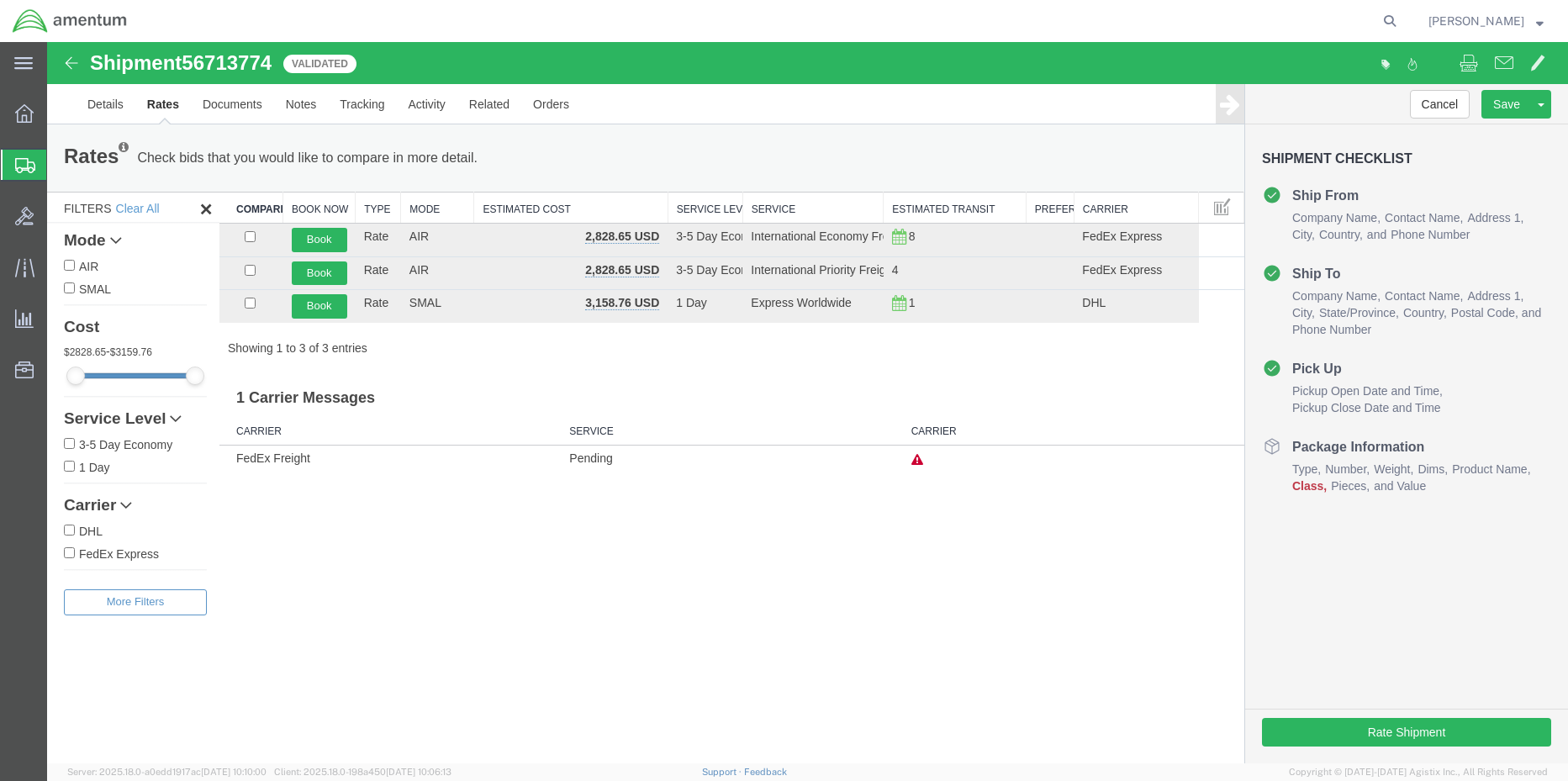
click at [0, 0] on span "Shipment Manager" at bounding box center [0, 0] width 0 height 0
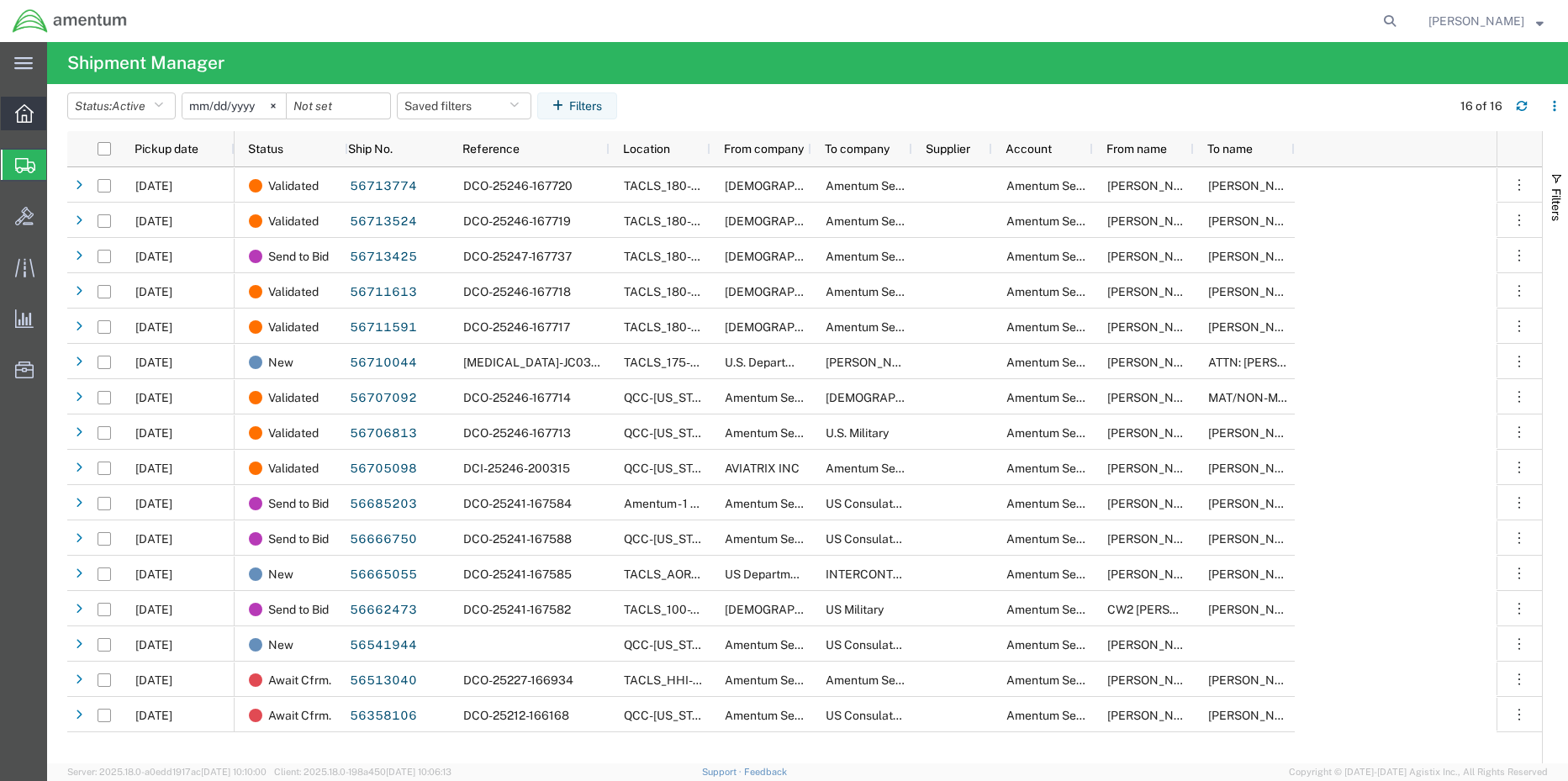
click at [19, 119] on icon at bounding box center [24, 113] width 18 height 18
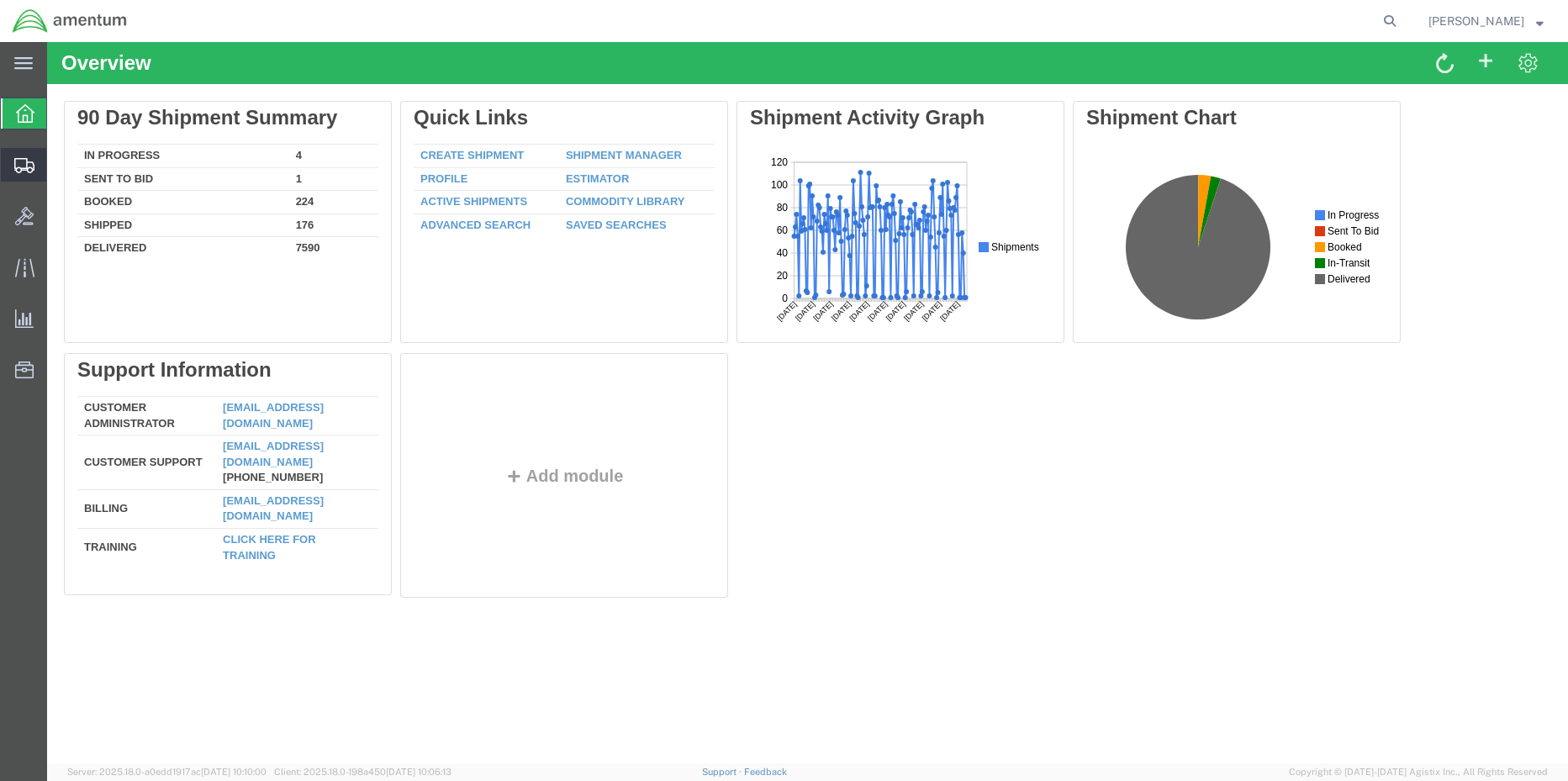
click at [0, 0] on span "Shipment Manager" at bounding box center [0, 0] width 0 height 0
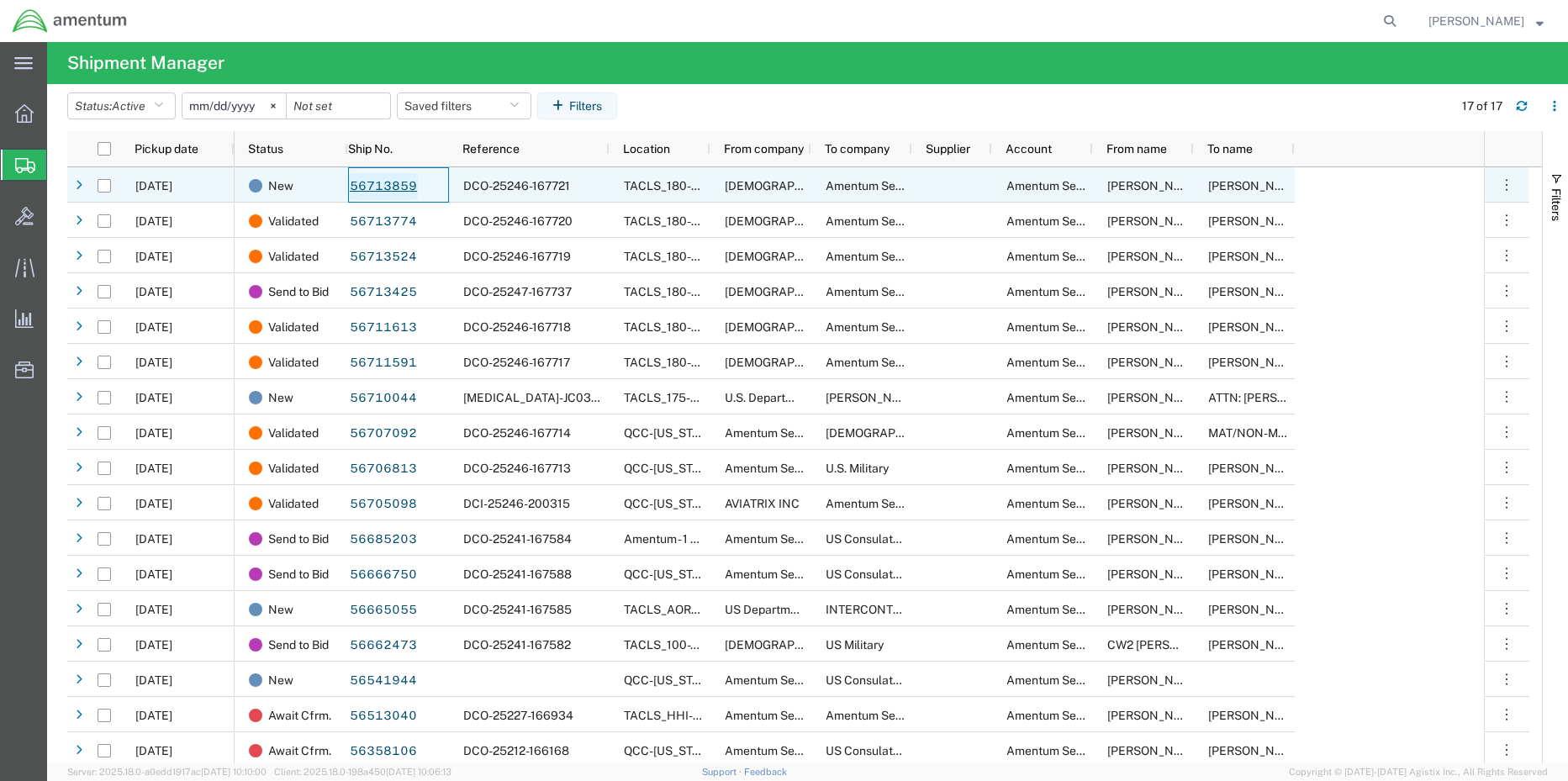
click at [381, 190] on link "56713859" at bounding box center [384, 186] width 69 height 27
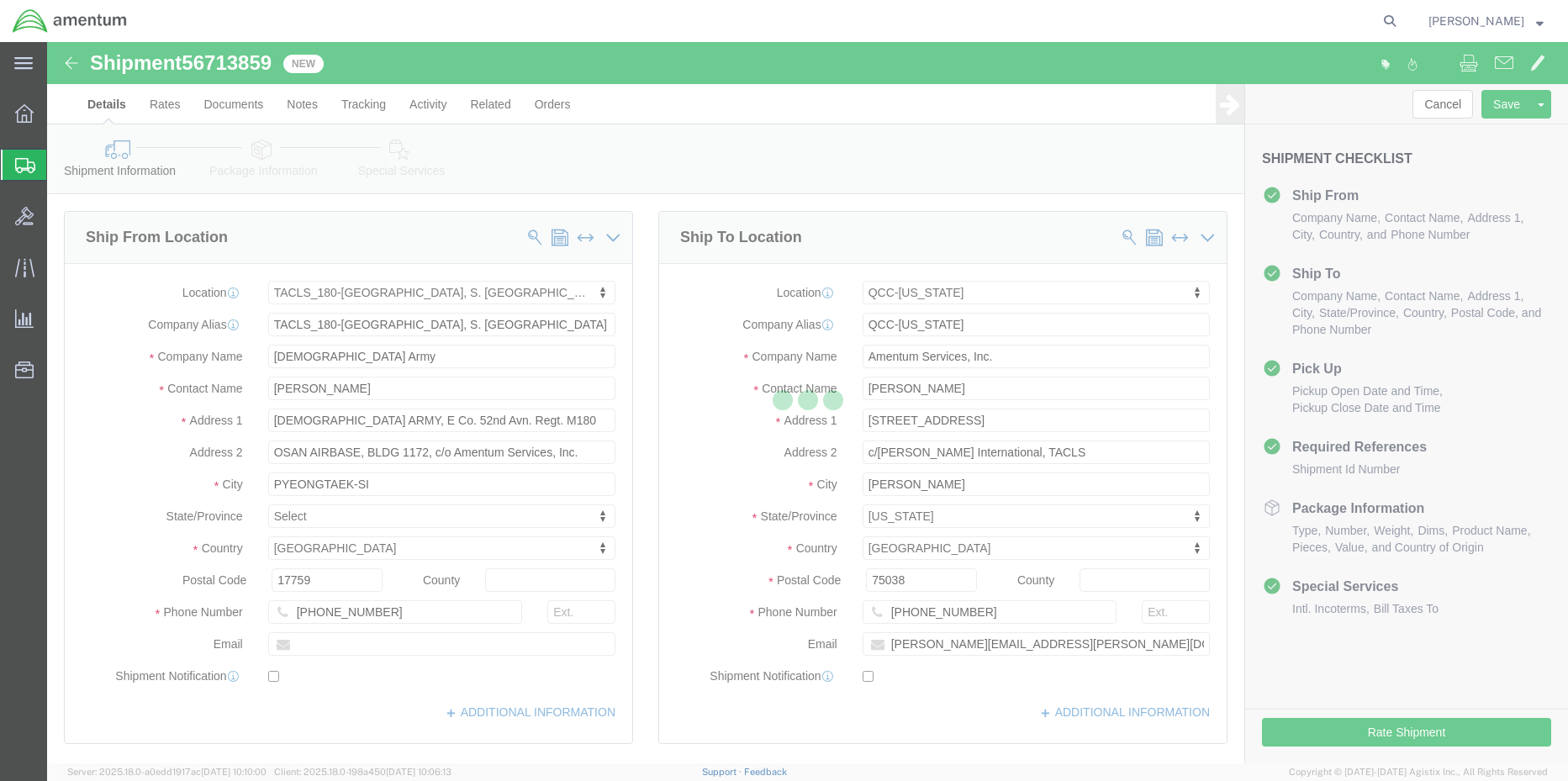
select select "42679"
select select "42668"
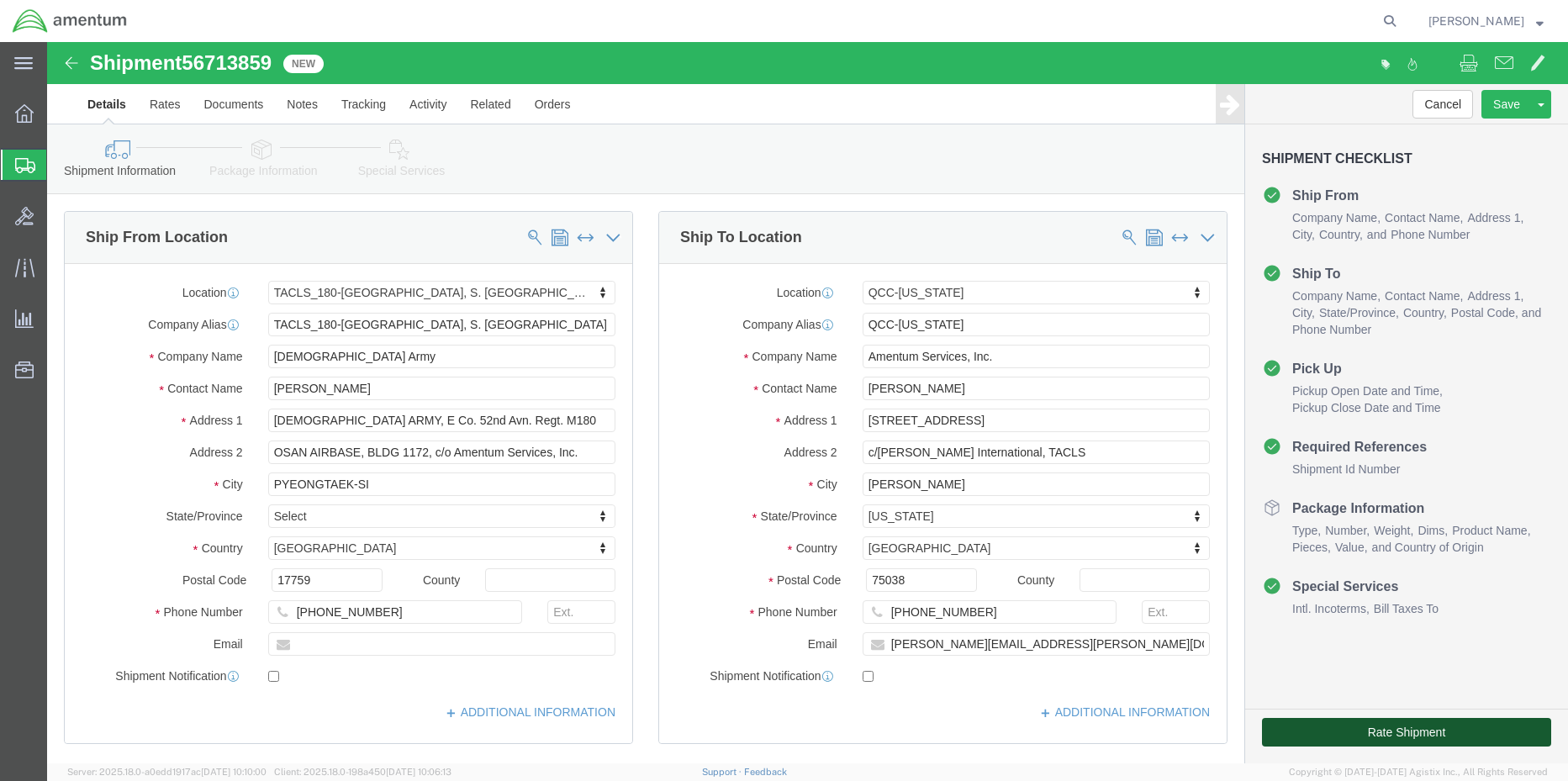
click button "Rate Shipment"
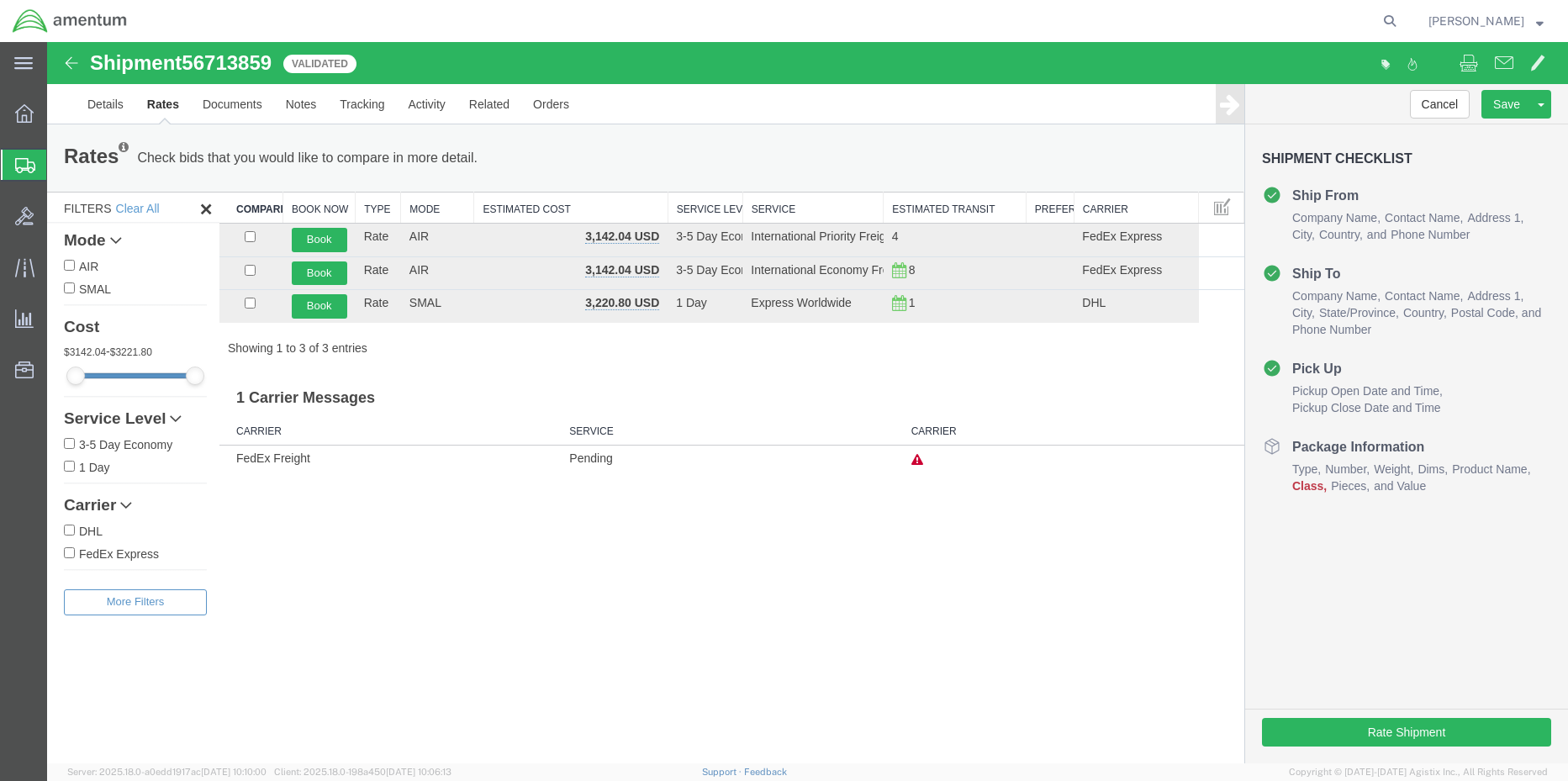
click at [0, 0] on span "Shipment Manager" at bounding box center [0, 0] width 0 height 0
